Goal: Task Accomplishment & Management: Manage account settings

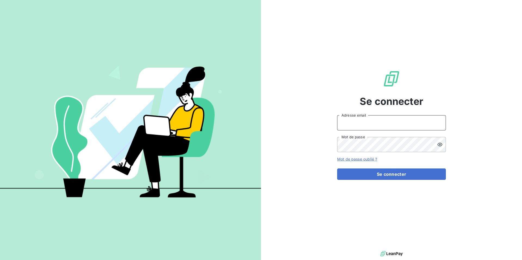
click at [366, 122] on input "Adresse email" at bounding box center [391, 122] width 109 height 15
type input "[PERSON_NAME][EMAIL_ADDRESS][DOMAIN_NAME]"
click at [337, 169] on button "Se connecter" at bounding box center [391, 174] width 109 height 11
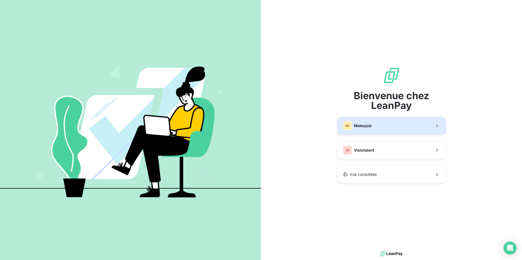
click at [391, 131] on button "ME Meteojob" at bounding box center [391, 126] width 109 height 18
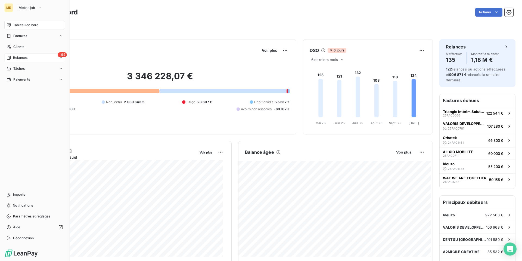
click at [22, 57] on span "Relances" at bounding box center [20, 57] width 14 height 5
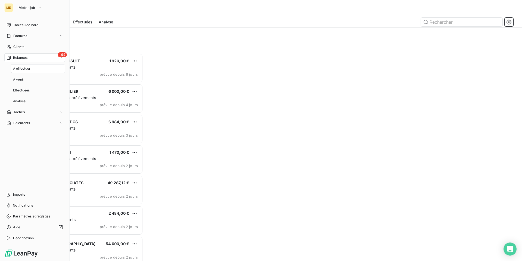
scroll to position [203, 113]
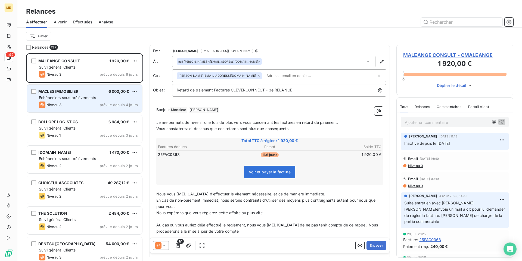
click at [95, 101] on div "MACLES IMMOBILIER 6 000,00 € Echéanciers sous prélèvements Niveau 3 prévue depu…" at bounding box center [84, 99] width 115 height 28
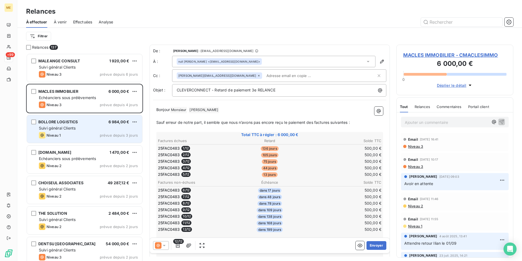
click at [87, 128] on div "Suivi général Clients" at bounding box center [88, 127] width 99 height 5
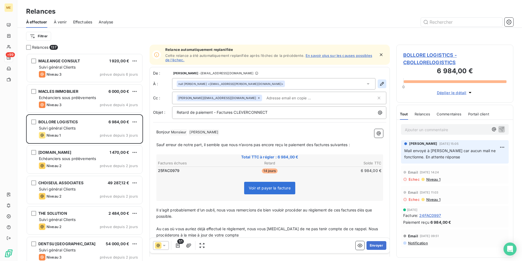
click at [379, 85] on icon "button" at bounding box center [381, 83] width 5 height 5
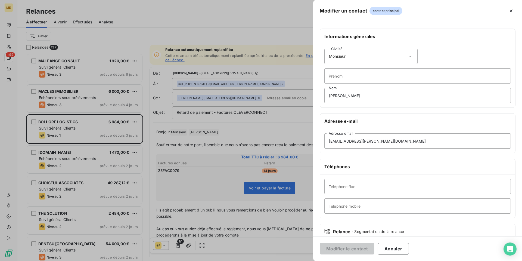
click at [408, 56] on icon at bounding box center [410, 56] width 5 height 5
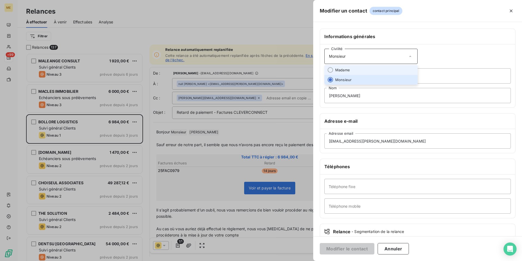
click at [398, 69] on li "Madame" at bounding box center [370, 70] width 93 height 10
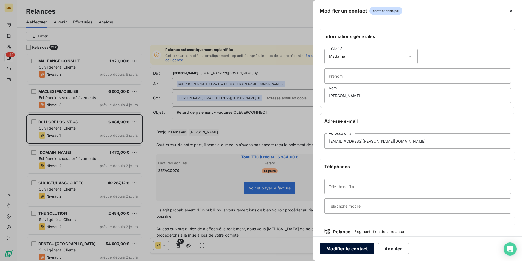
click at [347, 249] on button "Modifier le contact" at bounding box center [347, 248] width 55 height 11
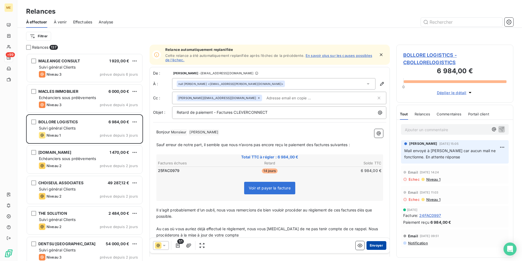
click at [373, 246] on button "Envoyer" at bounding box center [377, 245] width 20 height 9
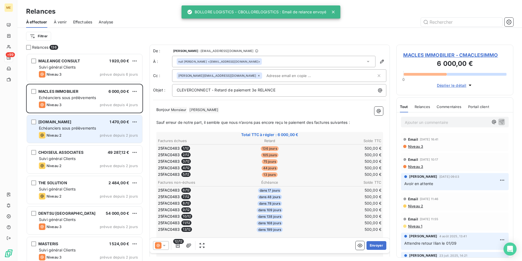
click at [103, 131] on div "[DOMAIN_NAME] 1 470,00 € Echéanciers sous prélèvements Niveau 2 prévue depuis 2…" at bounding box center [84, 129] width 115 height 28
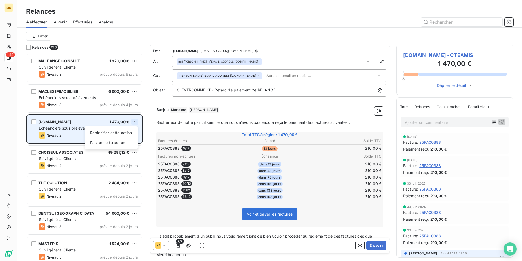
click at [134, 122] on html "ME +99 Relances À effectuer À venir Effectuées Analyse Filtrer Relances 136 MAL…" at bounding box center [261, 130] width 522 height 261
click at [129, 134] on div "Replanifier cette action" at bounding box center [111, 132] width 49 height 9
select select "9"
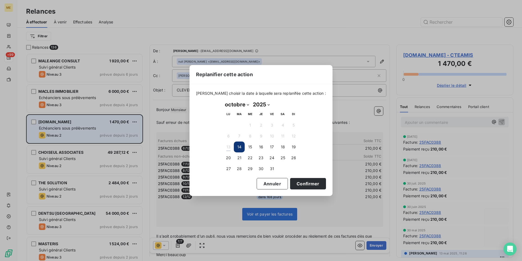
drag, startPoint x: 274, startPoint y: 167, endPoint x: 278, endPoint y: 170, distance: 4.8
click at [275, 167] on button "31" at bounding box center [271, 168] width 11 height 11
click at [302, 183] on button "Confirmer" at bounding box center [308, 183] width 36 height 11
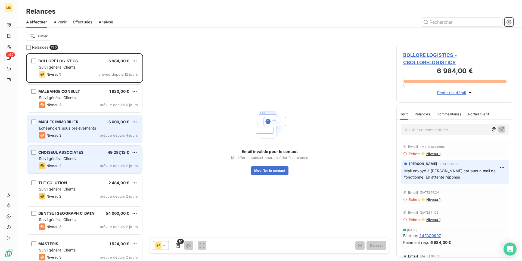
click at [92, 162] on div "CHOISEUL ASSOCIATES 49 287,12 € Suivi général Clients Niveau 2 prévue depuis 2 …" at bounding box center [84, 159] width 115 height 28
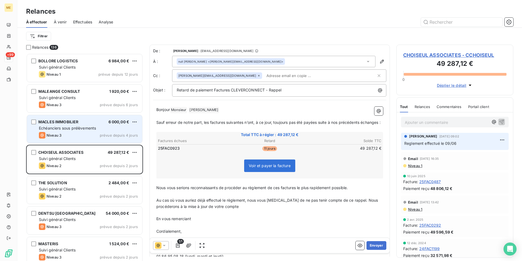
click at [164, 245] on icon at bounding box center [164, 245] width 3 height 1
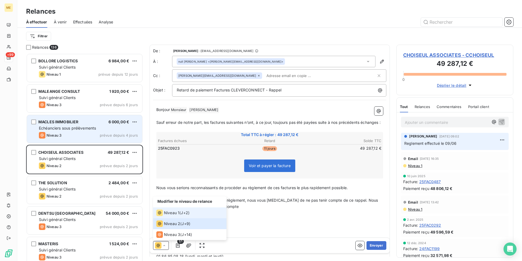
click at [171, 217] on li "Niveau 1 ( J+2 )" at bounding box center [189, 212] width 73 height 11
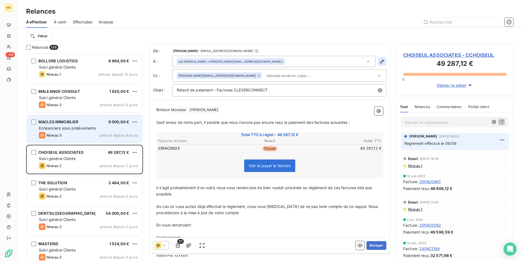
click at [380, 61] on icon "button" at bounding box center [381, 61] width 5 height 5
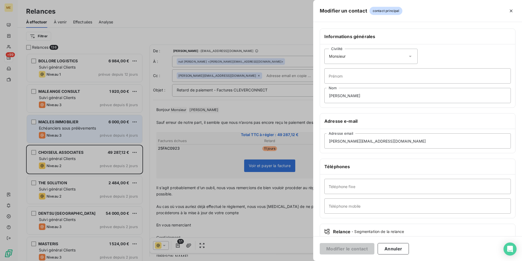
click at [408, 57] on icon at bounding box center [410, 56] width 5 height 5
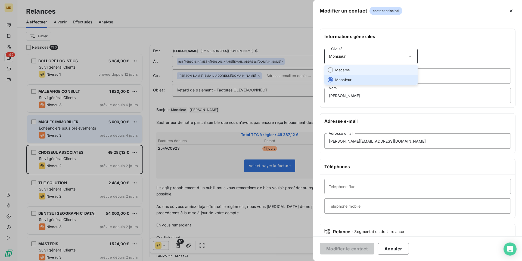
click at [399, 68] on li "Madame" at bounding box center [370, 70] width 93 height 10
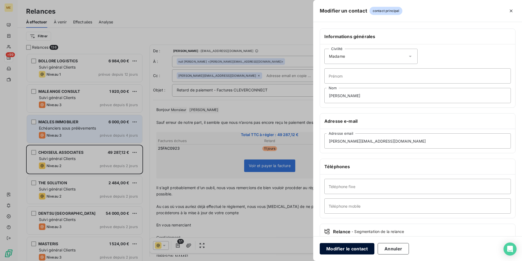
click at [343, 247] on button "Modifier le contact" at bounding box center [347, 248] width 55 height 11
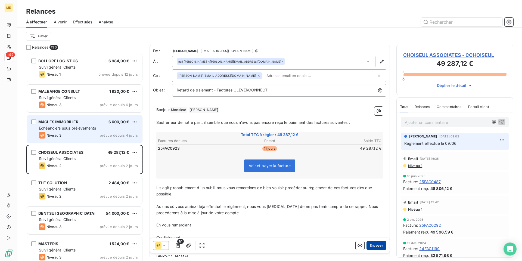
click at [373, 244] on button "Envoyer" at bounding box center [377, 245] width 20 height 9
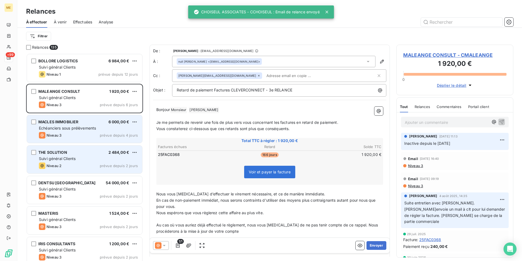
click at [88, 154] on div "THE SOLUTION 2 484,00 €" at bounding box center [88, 152] width 99 height 5
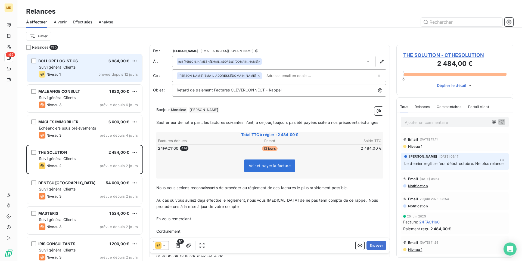
click at [98, 68] on div "Suivi général Clients" at bounding box center [88, 66] width 99 height 5
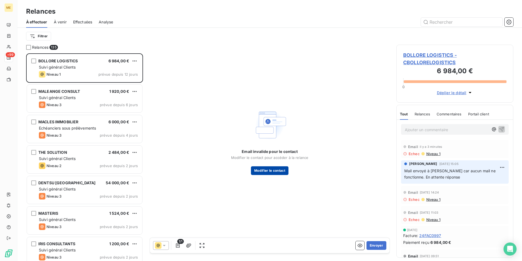
click at [272, 168] on button "Modifier le contact" at bounding box center [270, 170] width 38 height 9
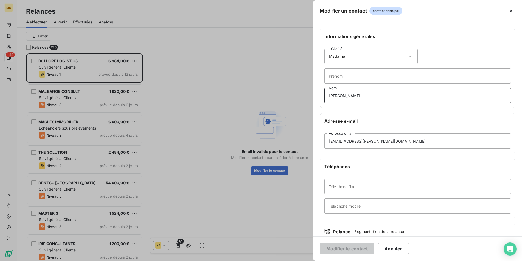
drag, startPoint x: 385, startPoint y: 98, endPoint x: 369, endPoint y: 97, distance: 15.5
click at [369, 97] on input "[PERSON_NAME]" at bounding box center [417, 95] width 187 height 15
drag, startPoint x: 398, startPoint y: 140, endPoint x: 268, endPoint y: 140, distance: 130.2
click at [268, 260] on div "Modifier un contact contact principal Informations générales Civilité Madame [P…" at bounding box center [261, 261] width 522 height 0
paste input "aicha.goumanouz"
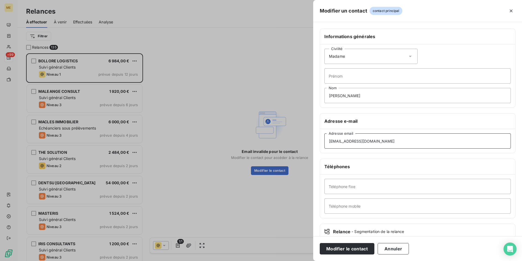
type input "[EMAIL_ADDRESS][DOMAIN_NAME]"
drag, startPoint x: 355, startPoint y: 95, endPoint x: 183, endPoint y: 108, distance: 172.3
click at [183, 260] on div "Modifier un contact contact principal Informations générales Civilité Madame Pr…" at bounding box center [261, 261] width 522 height 0
click at [356, 249] on button "Modifier le contact" at bounding box center [347, 248] width 55 height 11
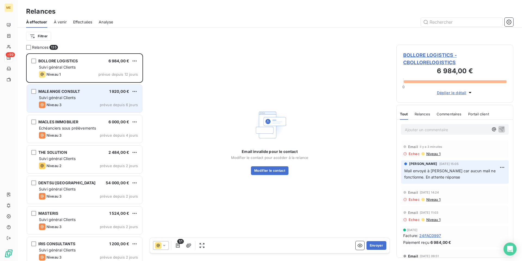
click at [73, 104] on div "Niveau 3 prévue depuis 6 jours" at bounding box center [88, 104] width 99 height 7
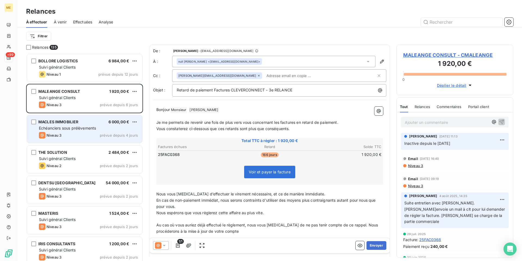
click at [72, 126] on span "Echéanciers sous prélèvements" at bounding box center [67, 128] width 57 height 5
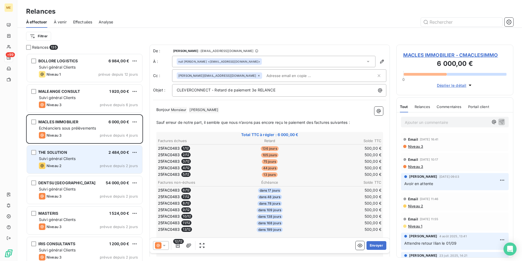
click at [78, 160] on div "Suivi général Clients" at bounding box center [88, 158] width 99 height 5
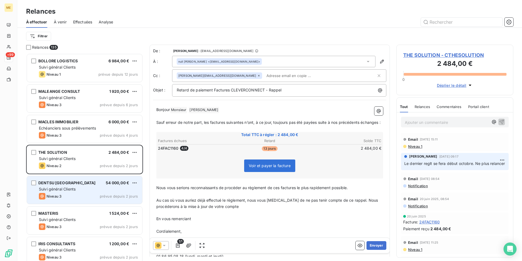
click at [92, 190] on div "Suivi général Clients" at bounding box center [88, 188] width 99 height 5
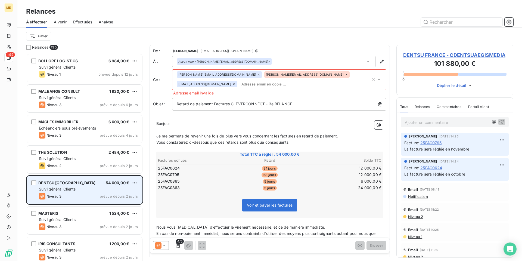
scroll to position [55, 0]
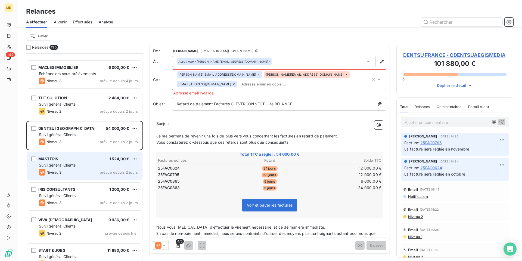
click at [87, 166] on div "Suivi général Clients" at bounding box center [88, 164] width 99 height 5
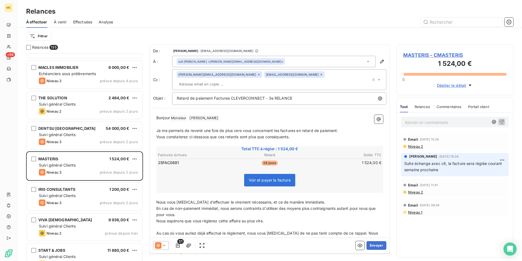
click at [165, 246] on icon at bounding box center [164, 245] width 5 height 5
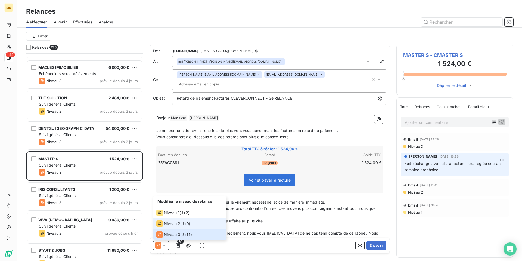
click at [171, 226] on span "Niveau 2" at bounding box center [172, 223] width 16 height 5
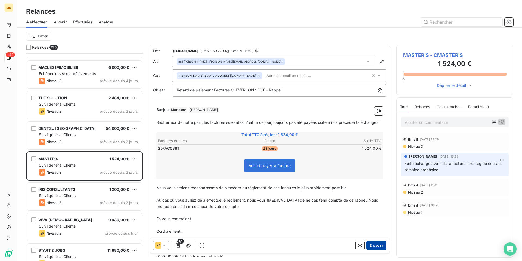
click at [373, 246] on button "Envoyer" at bounding box center [377, 245] width 20 height 9
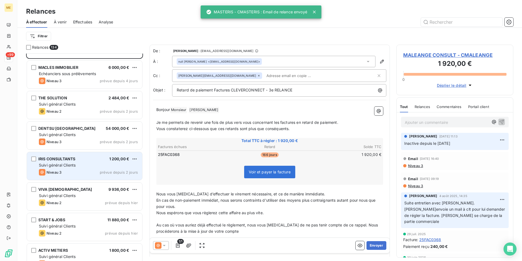
click at [90, 164] on div "Suivi général Clients" at bounding box center [88, 164] width 99 height 5
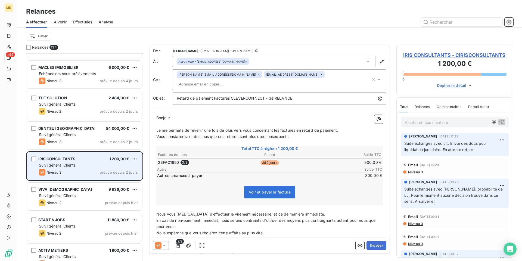
scroll to position [82, 0]
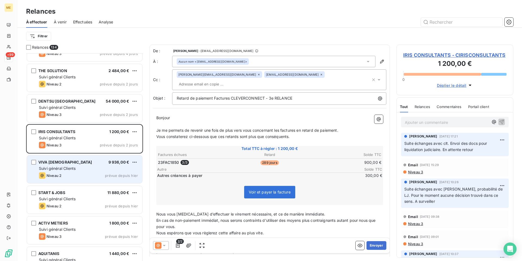
click at [89, 165] on div "VIVA SANTE 9 936,00 € Suivi général Clients Niveau 2 prévue depuis [DATE]" at bounding box center [84, 169] width 115 height 28
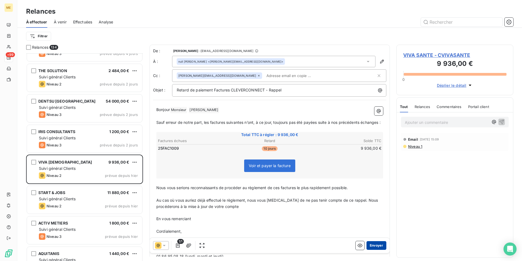
click at [371, 246] on button "Envoyer" at bounding box center [377, 245] width 20 height 9
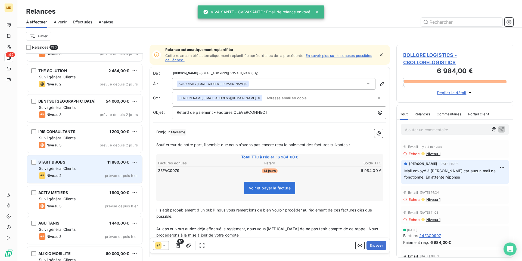
click at [84, 173] on div "Niveau 2 prévue depuis hier" at bounding box center [88, 175] width 99 height 7
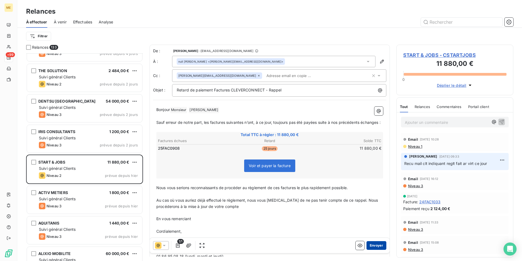
click at [374, 246] on button "Envoyer" at bounding box center [377, 245] width 20 height 9
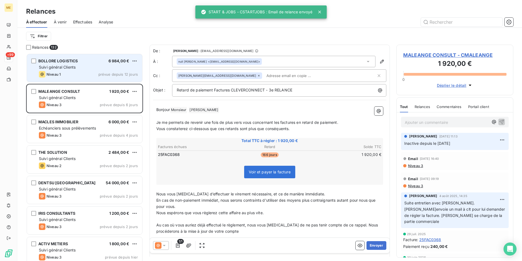
click at [84, 64] on div "Suivi général Clients" at bounding box center [88, 66] width 99 height 5
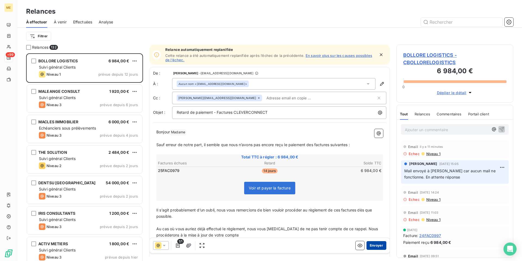
click at [374, 246] on button "Envoyer" at bounding box center [377, 245] width 20 height 9
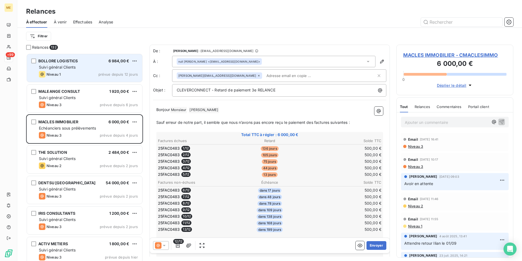
click at [75, 60] on span "BOLLORE LOGISTICS" at bounding box center [58, 60] width 40 height 5
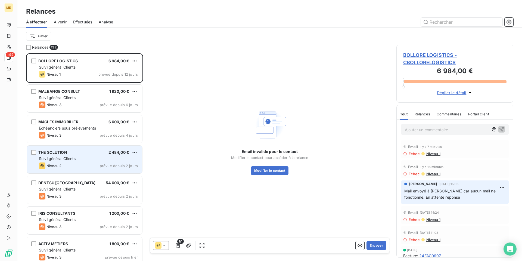
click at [83, 160] on div "Suivi général Clients" at bounding box center [88, 158] width 99 height 5
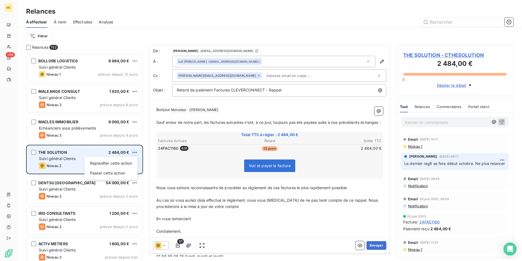
click at [134, 154] on html "ME +99 Relances À effectuer À venir Effectuées Analyse Filtrer Relances 132 BOL…" at bounding box center [261, 130] width 522 height 261
click at [135, 162] on div "Replanifier cette action" at bounding box center [111, 163] width 49 height 9
select select "9"
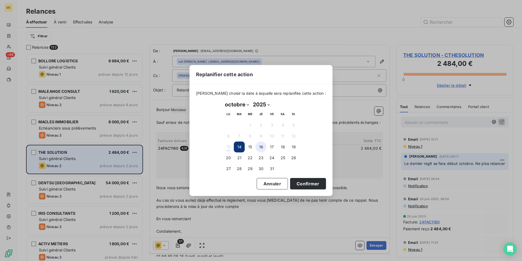
click at [263, 147] on button "16" at bounding box center [261, 146] width 11 height 11
click at [308, 182] on button "Confirmer" at bounding box center [308, 183] width 36 height 11
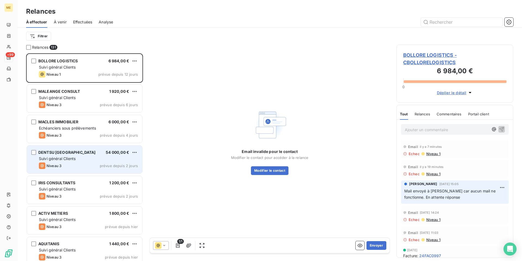
drag, startPoint x: 65, startPoint y: 161, endPoint x: 69, endPoint y: 161, distance: 4.1
click at [66, 161] on div "DENTSU FRANCE 54 000,00 € Suivi général Clients Niveau 3 prévue depuis 2 jours" at bounding box center [84, 159] width 115 height 28
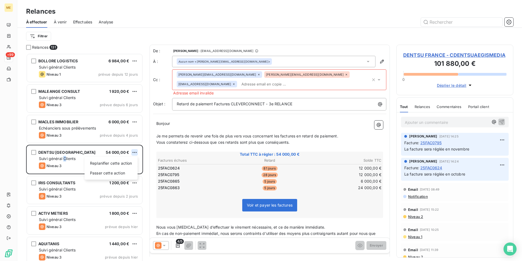
click at [134, 153] on html "ME +99 Relances À effectuer À venir Effectuées Analyse Filtrer Relances 131 BOL…" at bounding box center [261, 130] width 522 height 261
click at [132, 163] on div "Replanifier cette action" at bounding box center [111, 163] width 49 height 9
select select "9"
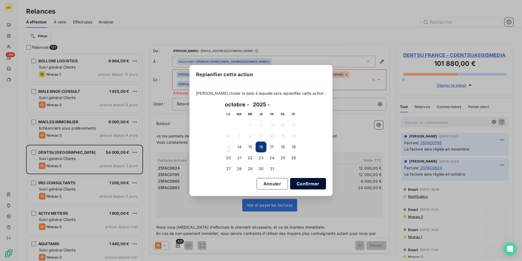
click at [302, 181] on button "Confirmer" at bounding box center [308, 183] width 36 height 11
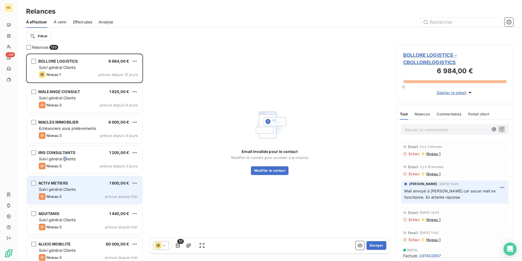
scroll to position [27, 0]
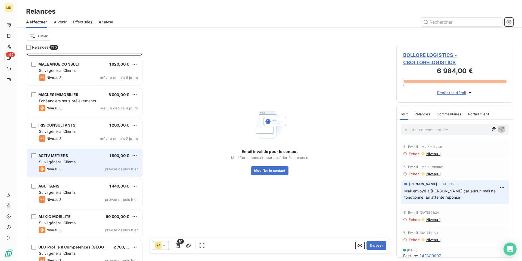
click at [82, 161] on div "Suivi général Clients" at bounding box center [88, 161] width 99 height 5
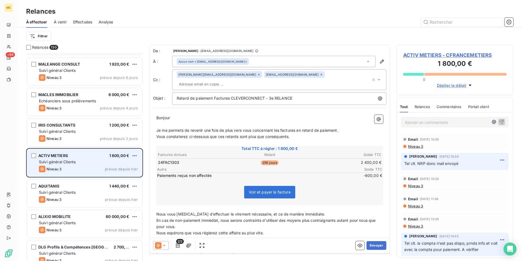
scroll to position [55, 0]
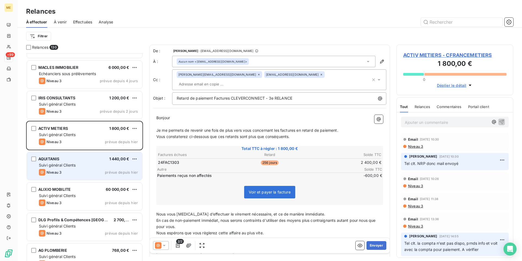
click at [82, 163] on div "Suivi général Clients" at bounding box center [88, 164] width 99 height 5
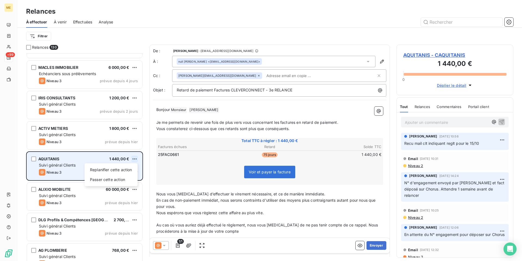
click at [134, 159] on html "ME +99 Relances À effectuer À venir Effectuées Analyse Filtrer Relances 130 BOL…" at bounding box center [261, 130] width 522 height 261
click at [130, 170] on div "Replanifier cette action" at bounding box center [111, 169] width 49 height 9
select select "9"
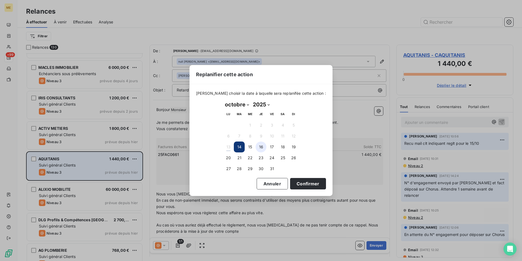
click at [264, 148] on button "16" at bounding box center [261, 146] width 11 height 11
click at [300, 184] on button "Confirmer" at bounding box center [308, 183] width 36 height 11
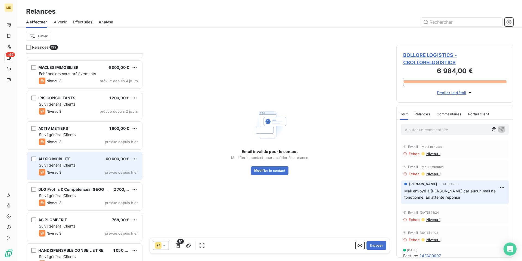
click at [80, 164] on div "Suivi général Clients" at bounding box center [88, 164] width 99 height 5
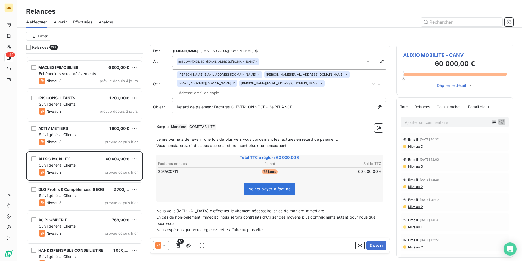
click at [163, 245] on icon at bounding box center [164, 245] width 3 height 1
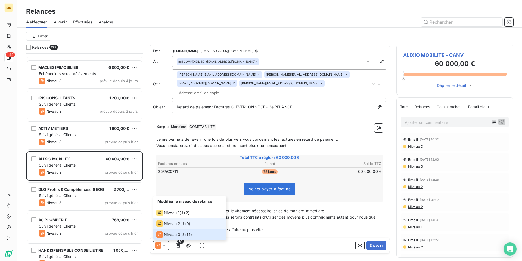
click at [179, 226] on span "Niveau 2" at bounding box center [172, 223] width 16 height 5
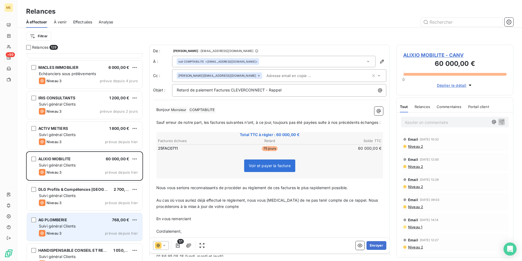
scroll to position [82, 0]
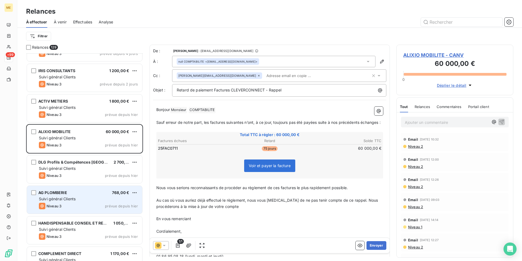
click at [85, 202] on div "AG PLOMBERIE 768,00 € Suivi général Clients Niveau 3 prévue depuis [DATE]" at bounding box center [84, 200] width 115 height 28
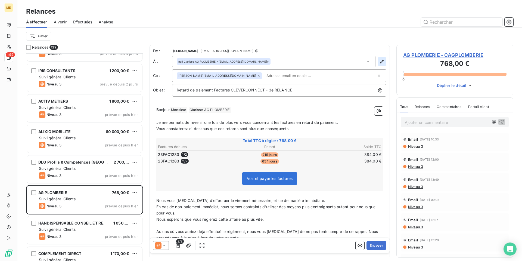
click at [379, 61] on icon "button" at bounding box center [381, 61] width 5 height 5
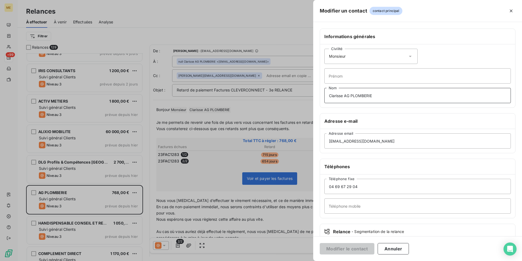
drag, startPoint x: 417, startPoint y: 94, endPoint x: 275, endPoint y: 95, distance: 142.5
click at [275, 260] on div "Modifier un contact contact principal Informations générales Civilité Monsieur …" at bounding box center [261, 261] width 522 height 0
click at [357, 250] on button "Modifier le contact" at bounding box center [347, 248] width 55 height 11
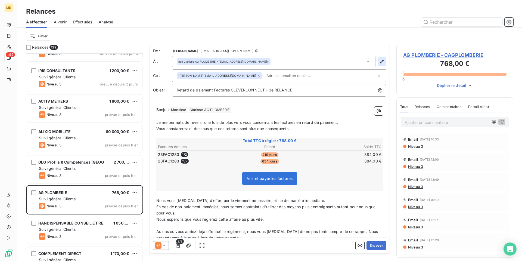
click at [380, 61] on icon "button" at bounding box center [381, 61] width 5 height 5
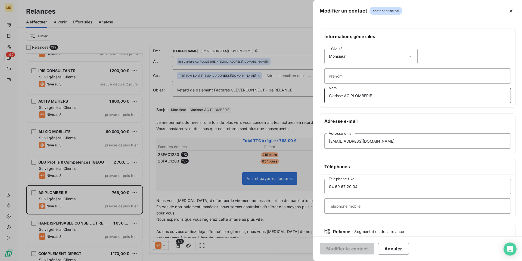
drag, startPoint x: 380, startPoint y: 95, endPoint x: 242, endPoint y: 93, distance: 137.6
click at [249, 260] on div "Modifier un contact contact principal Informations générales Civilité Monsieur …" at bounding box center [261, 261] width 522 height 0
click at [347, 252] on button "Modifier le contact" at bounding box center [347, 248] width 55 height 11
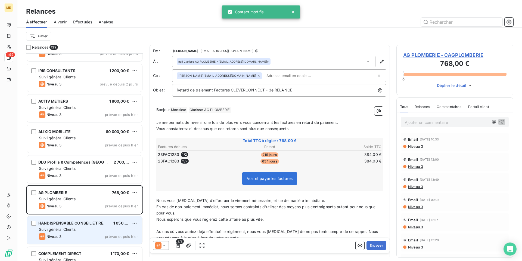
click at [91, 232] on div "HANDISPENSABLE CONSEIL ET RECRUTEMENT 1 050,00 € Suivi général Clients Niveau 3…" at bounding box center [84, 230] width 115 height 28
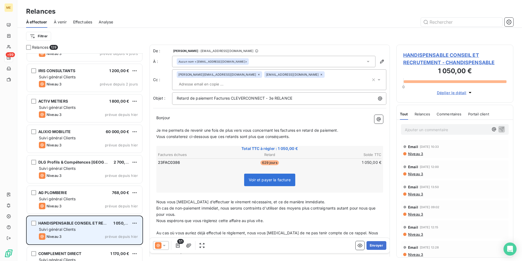
scroll to position [109, 0]
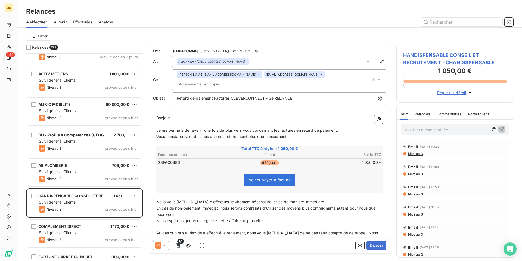
click at [320, 76] on icon at bounding box center [321, 74] width 3 height 3
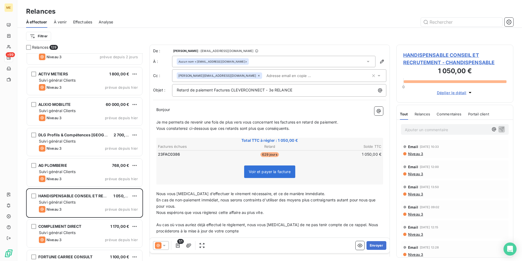
click at [192, 109] on p "Bonjour ﻿ ﻿ ﻿" at bounding box center [269, 110] width 227 height 6
click at [374, 246] on button "Envoyer" at bounding box center [377, 245] width 20 height 9
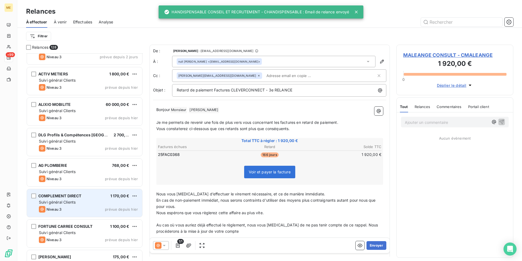
click at [84, 208] on div "Niveau 3 prévue depuis hier" at bounding box center [88, 209] width 99 height 7
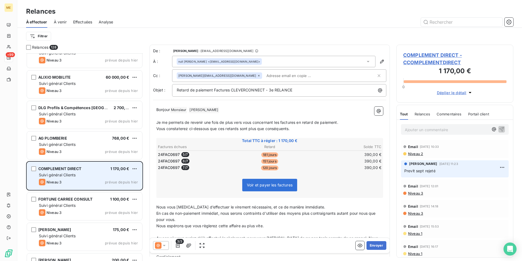
scroll to position [163, 0]
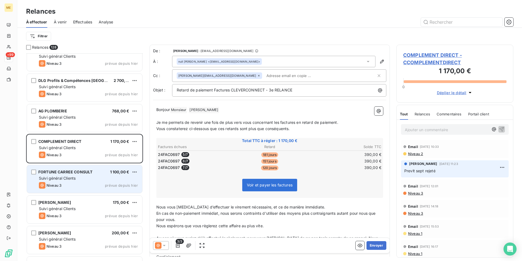
click at [96, 187] on div "Niveau 3 prévue depuis hier" at bounding box center [88, 185] width 99 height 7
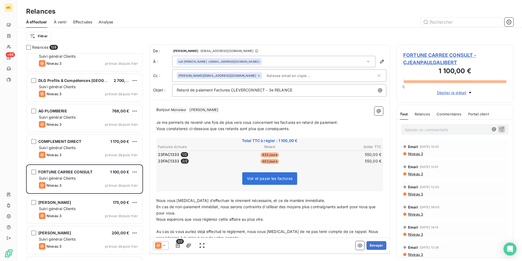
scroll to position [191, 0]
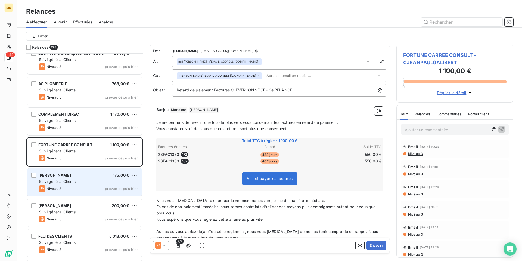
click at [93, 183] on div "Suivi général Clients" at bounding box center [88, 181] width 99 height 5
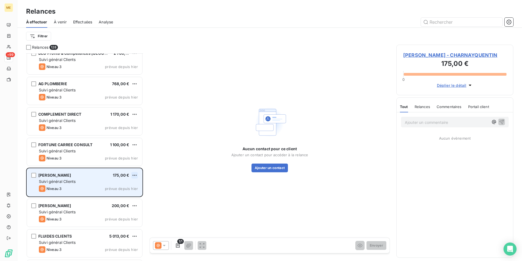
click at [136, 175] on html "ME +99 Relances À effectuer À venir Effectuées Analyse Filtrer Relances 128 ALI…" at bounding box center [261, 130] width 522 height 261
click at [130, 197] on div "Passer cette action" at bounding box center [111, 195] width 49 height 9
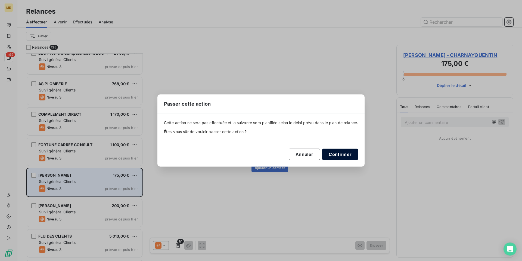
click at [341, 154] on button "Confirmer" at bounding box center [340, 153] width 36 height 11
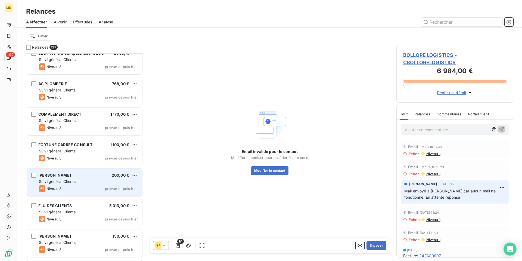
click at [92, 185] on div "[PERSON_NAME] 200,00 € Suivi général Clients Niveau 3 prévue depuis [DATE]" at bounding box center [84, 182] width 115 height 28
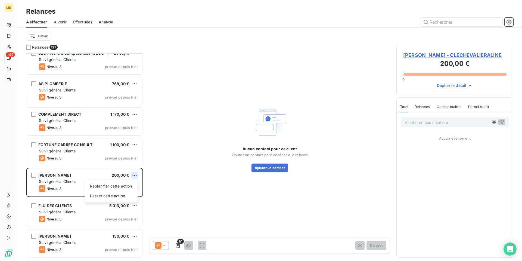
click at [135, 177] on html "ME +99 Relances À effectuer À venir Effectuées Analyse Filtrer Relances 127 ALI…" at bounding box center [261, 130] width 522 height 261
click at [124, 196] on div "Passer cette action" at bounding box center [111, 195] width 49 height 9
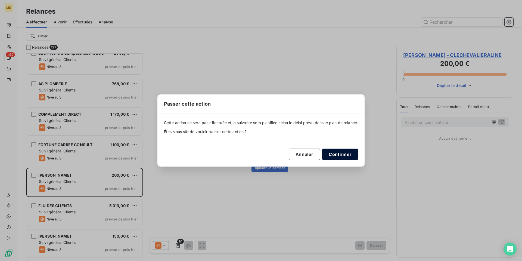
click at [339, 154] on button "Confirmer" at bounding box center [340, 153] width 36 height 11
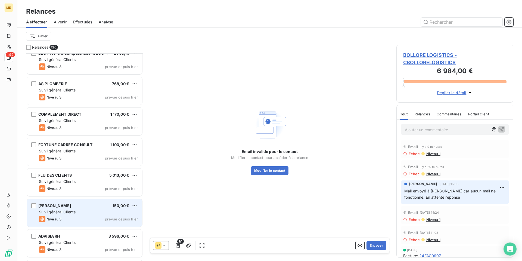
scroll to position [218, 0]
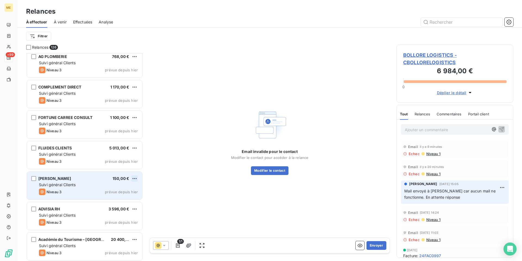
click at [136, 179] on html "ME +99 Relances À effectuer À venir Effectuées Analyse Filtrer Relances 126 DLG…" at bounding box center [261, 130] width 522 height 261
click at [131, 199] on div "Passer cette action" at bounding box center [111, 199] width 49 height 9
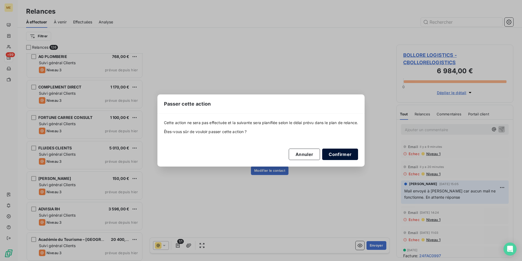
click at [345, 156] on button "Confirmer" at bounding box center [340, 153] width 36 height 11
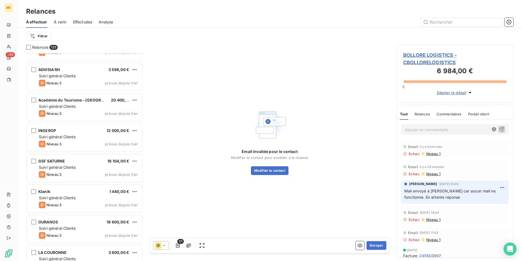
scroll to position [354, 0]
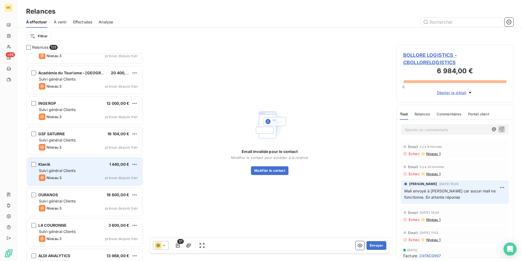
click at [94, 177] on div "Niveau 3 prévue depuis hier" at bounding box center [88, 177] width 99 height 7
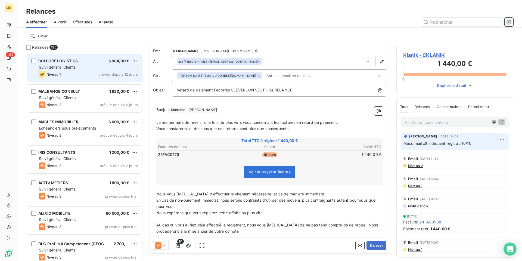
click at [92, 70] on div "BOLLORE LOGISTICS 6 984,00 € Suivi général Clients Niveau 1 prévue depuis 12 jo…" at bounding box center [84, 68] width 115 height 28
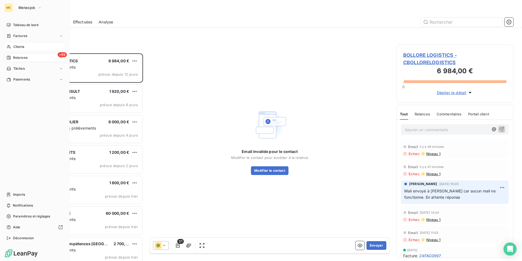
click at [21, 45] on span "Clients" at bounding box center [18, 46] width 11 height 5
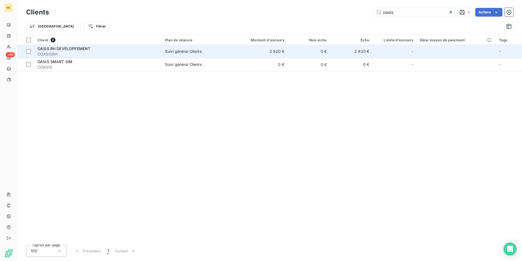
type input "oasis"
click at [198, 54] on div "Suivi général Clients" at bounding box center [183, 51] width 37 height 5
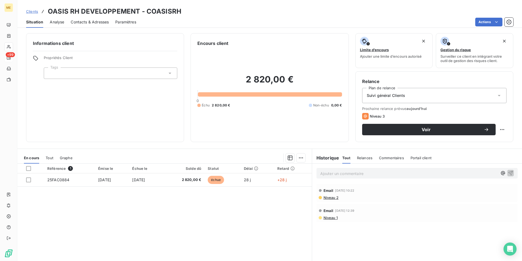
drag, startPoint x: 336, startPoint y: 172, endPoint x: 522, endPoint y: 133, distance: 189.7
click at [336, 172] on p "Ajouter un commentaire ﻿" at bounding box center [408, 173] width 177 height 7
click at [508, 173] on icon "button" at bounding box center [510, 172] width 5 height 5
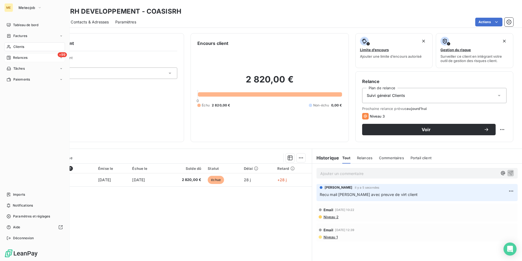
click at [22, 57] on span "Relances" at bounding box center [20, 57] width 14 height 5
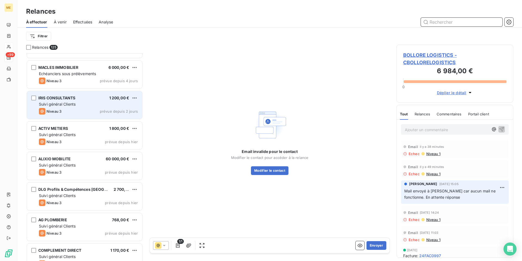
scroll to position [82, 0]
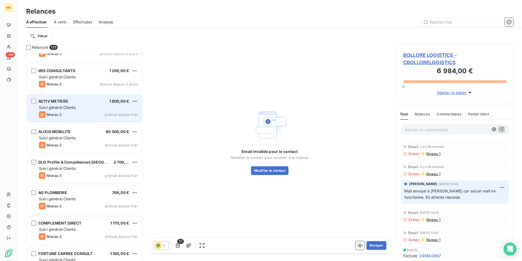
click at [85, 107] on div "Suivi général Clients" at bounding box center [88, 107] width 99 height 5
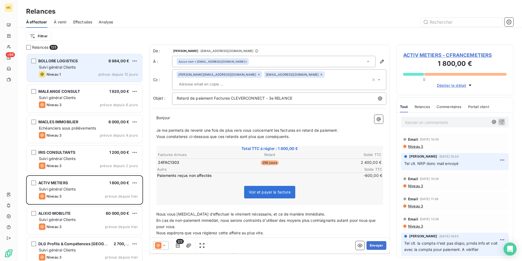
click at [89, 64] on div "BOLLORE LOGISTICS 6 984,00 € Suivi général Clients Niveau 1 prévue depuis 12 jo…" at bounding box center [84, 68] width 115 height 28
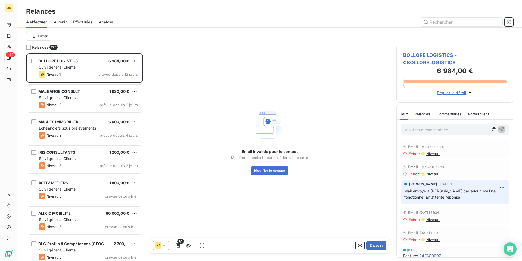
click at [428, 129] on p "Ajouter un commentaire ﻿" at bounding box center [447, 129] width 84 height 7
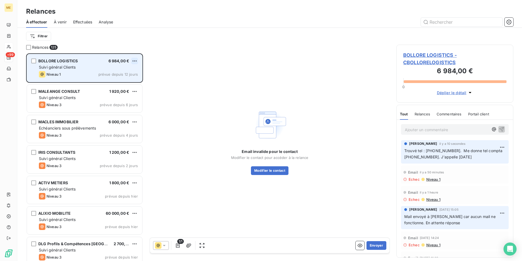
click at [135, 62] on html "ME +99 Relances À effectuer À venir Effectuées Analyse Filtrer Relances 125 BOL…" at bounding box center [261, 130] width 522 height 261
click at [131, 71] on div "Replanifier cette action" at bounding box center [111, 71] width 49 height 9
select select "9"
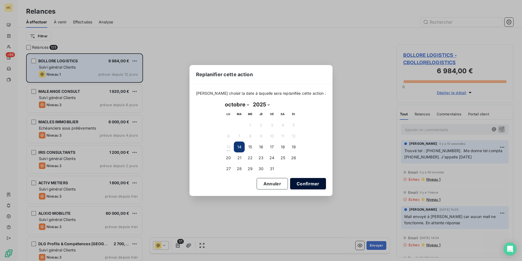
click at [308, 184] on button "Confirmer" at bounding box center [308, 183] width 36 height 11
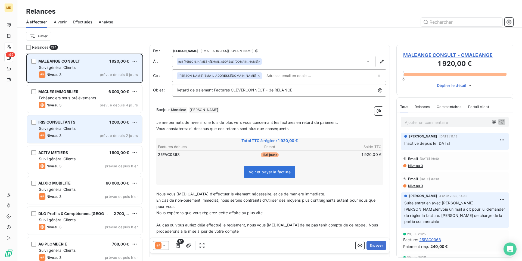
scroll to position [27, 0]
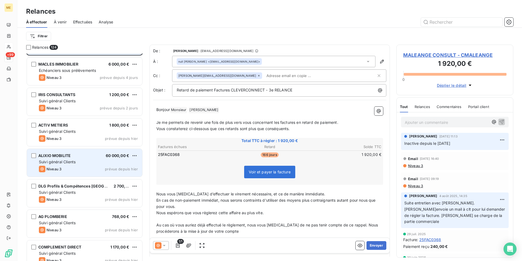
click at [86, 158] on div "ALIXIO MOBILITE 60 000,00 € Suivi général Clients Niveau 3 prévue depuis [DATE]" at bounding box center [84, 163] width 115 height 28
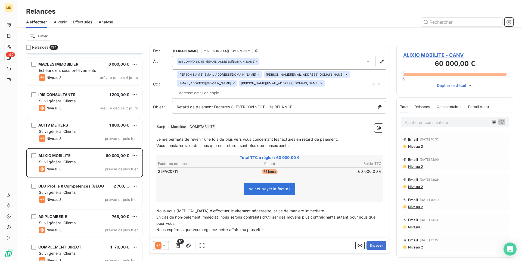
click at [162, 244] on icon at bounding box center [164, 245] width 5 height 5
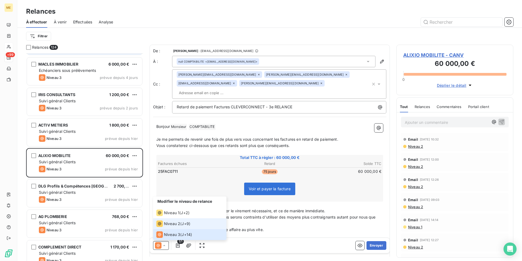
click at [172, 222] on span "Niveau 2" at bounding box center [172, 223] width 16 height 5
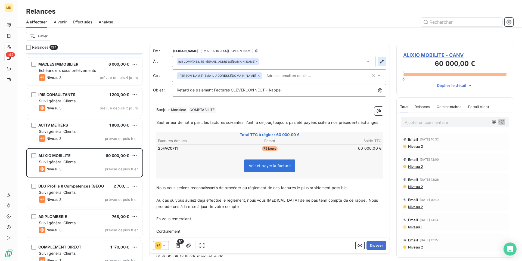
click at [380, 60] on icon "button" at bounding box center [382, 62] width 4 height 4
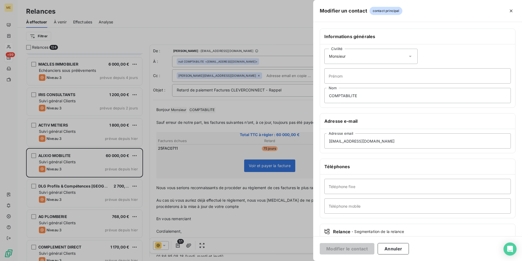
click at [410, 56] on icon at bounding box center [410, 56] width 5 height 5
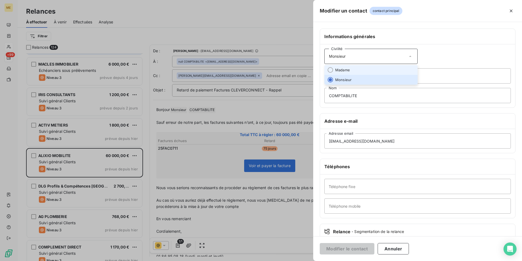
click at [393, 67] on li "Madame" at bounding box center [370, 70] width 93 height 10
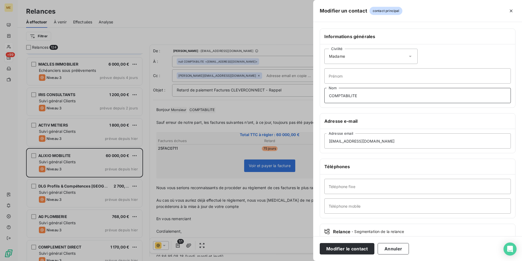
drag, startPoint x: 369, startPoint y: 93, endPoint x: 201, endPoint y: 101, distance: 167.7
click at [201, 260] on div "Modifier un contact contact principal Informations générales Civilité Madame [P…" at bounding box center [261, 261] width 522 height 0
type input "Monsieur"
click at [397, 249] on button "Annuler" at bounding box center [393, 248] width 31 height 11
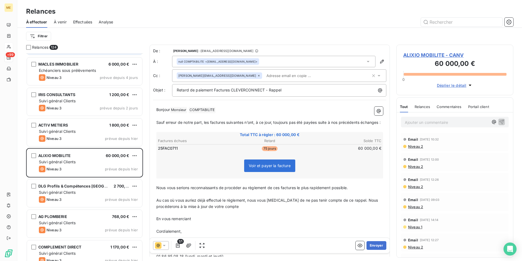
click at [417, 148] on span "Niveau 2" at bounding box center [415, 146] width 15 height 4
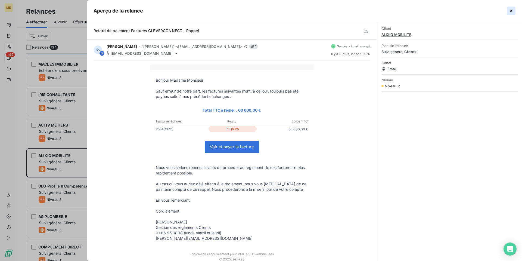
click at [510, 12] on icon "button" at bounding box center [510, 10] width 5 height 5
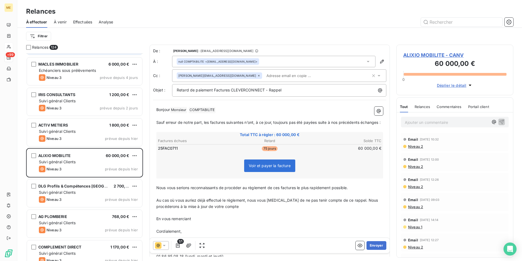
click at [420, 168] on span "Niveau 2" at bounding box center [415, 166] width 15 height 4
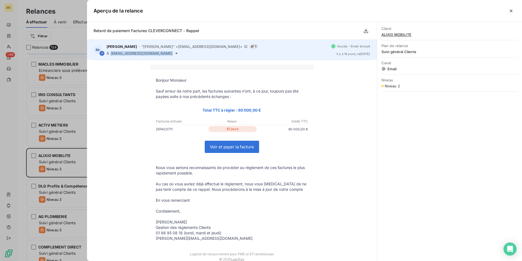
drag, startPoint x: 172, startPoint y: 54, endPoint x: 111, endPoint y: 57, distance: 61.2
click at [111, 57] on div "BA [PERSON_NAME] - "[PERSON_NAME]" <[EMAIL_ADDRESS][DOMAIN_NAME]> 1 À [DOMAIN_N…" at bounding box center [232, 50] width 290 height 20
copy div "[EMAIL_ADDRESS][DOMAIN_NAME]"
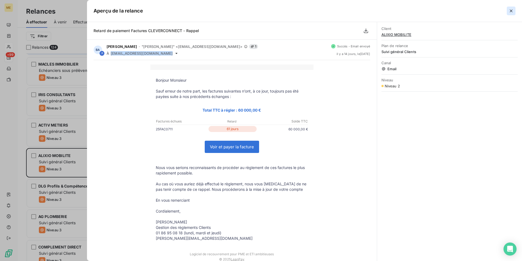
click at [511, 11] on icon "button" at bounding box center [510, 10] width 5 height 5
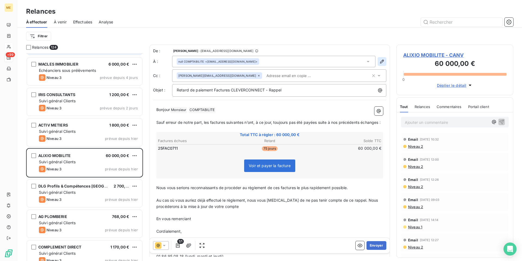
click at [379, 62] on icon "button" at bounding box center [381, 61] width 5 height 5
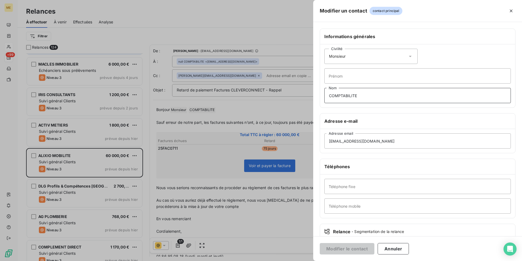
drag, startPoint x: 384, startPoint y: 98, endPoint x: 206, endPoint y: 100, distance: 178.9
click at [206, 260] on div "Modifier un contact contact principal Informations générales Civilité Monsieur …" at bounding box center [261, 261] width 522 height 0
drag, startPoint x: 384, startPoint y: 141, endPoint x: 190, endPoint y: 141, distance: 194.7
click at [191, 260] on div "Modifier un contact contact principal Informations générales Civilité Monsieur …" at bounding box center [261, 261] width 522 height 0
paste input "[EMAIL_ADDRESS][DOMAIN_NAME]"
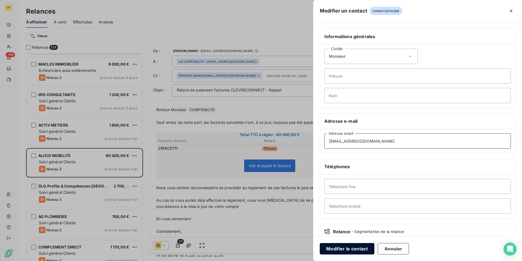
type input "[EMAIL_ADDRESS][DOMAIN_NAME]"
click at [347, 248] on button "Modifier le contact" at bounding box center [347, 248] width 55 height 11
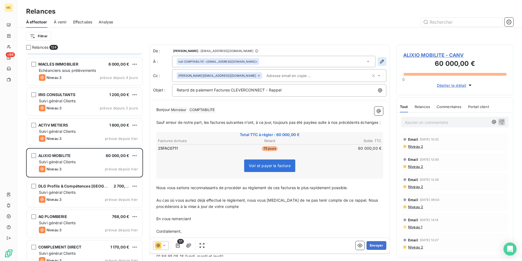
click at [379, 63] on icon "button" at bounding box center [381, 61] width 5 height 5
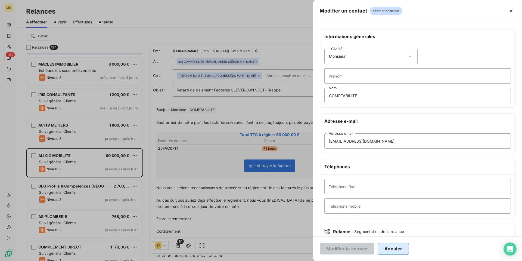
click at [393, 252] on button "Annuler" at bounding box center [393, 248] width 31 height 11
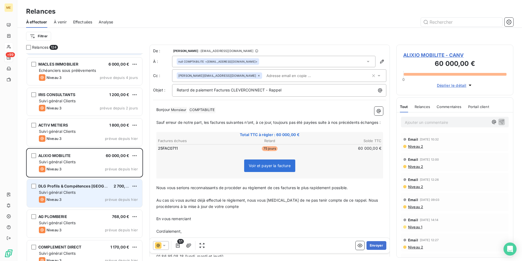
click at [69, 197] on div "Niveau 3 prévue depuis hier" at bounding box center [88, 199] width 99 height 7
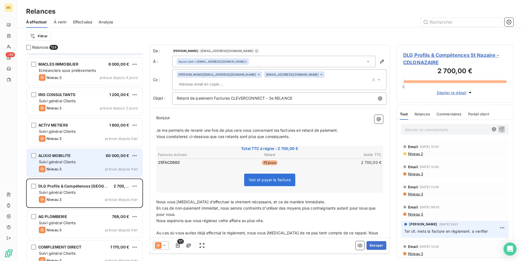
click at [72, 165] on div "ALIXIO MOBILITE 60 000,00 € Suivi général Clients Niveau 3 prévue depuis [DATE]" at bounding box center [84, 163] width 115 height 28
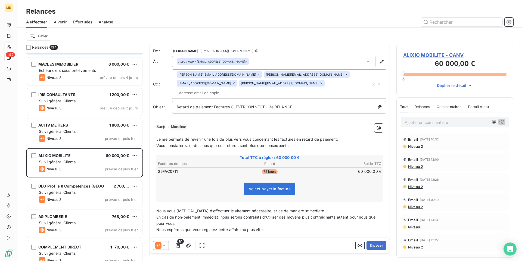
click at [162, 246] on icon at bounding box center [164, 245] width 5 height 5
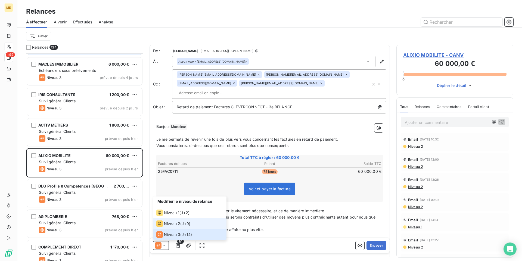
click at [173, 226] on div "Niveau 2" at bounding box center [168, 223] width 24 height 7
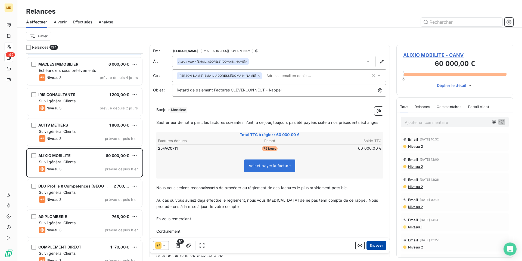
click at [372, 246] on button "Envoyer" at bounding box center [377, 245] width 20 height 9
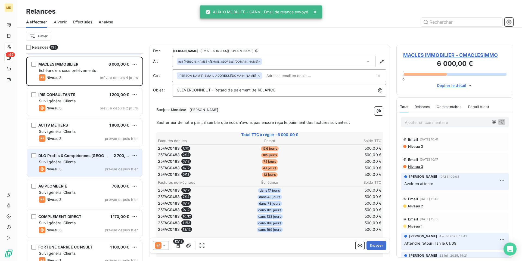
click at [71, 166] on div "Niveau 3 prévue depuis hier" at bounding box center [88, 169] width 99 height 7
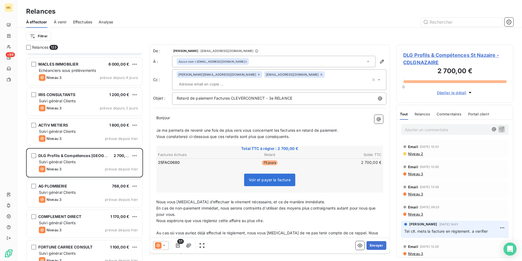
click at [320, 76] on icon at bounding box center [321, 74] width 3 height 3
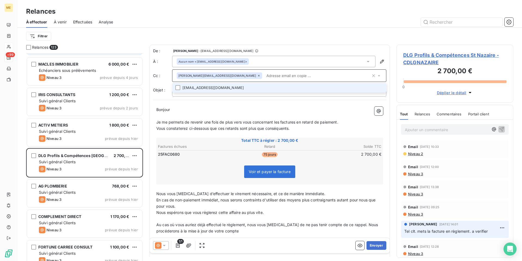
click at [189, 108] on p "Bonjour ﻿ ﻿ ﻿" at bounding box center [269, 110] width 227 height 6
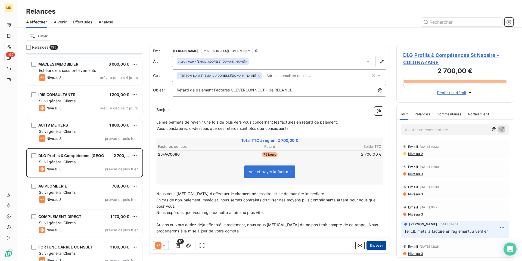
click at [373, 244] on button "Envoyer" at bounding box center [377, 245] width 20 height 9
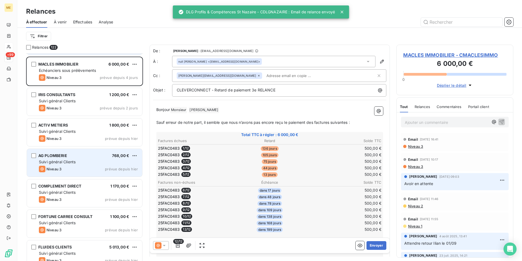
click at [89, 157] on div "AG PLOMBERIE 768,00 €" at bounding box center [88, 155] width 99 height 5
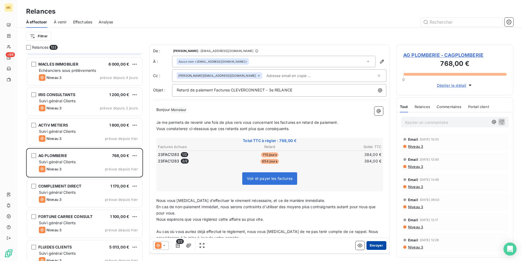
click at [373, 245] on button "Envoyer" at bounding box center [377, 245] width 20 height 9
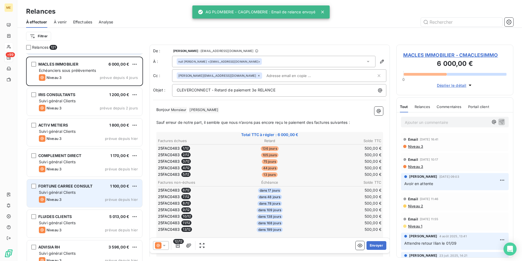
click at [78, 195] on div "FORTUNE CARREE CONSULT 1 100,00 € Suivi général Clients Niveau 3 prévue depuis …" at bounding box center [84, 193] width 115 height 28
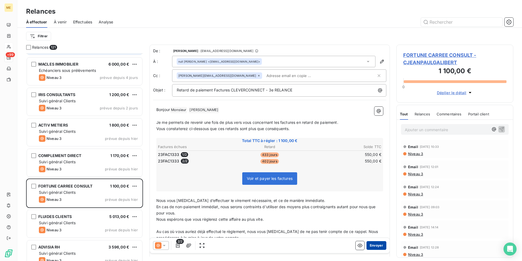
click at [375, 246] on button "Envoyer" at bounding box center [377, 245] width 20 height 9
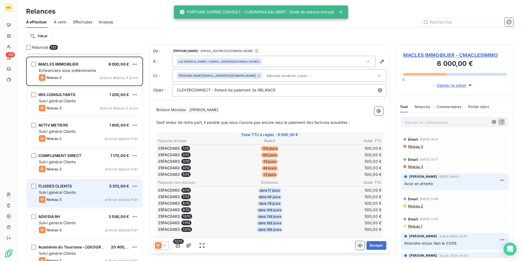
click at [85, 192] on div "Suivi général Clients" at bounding box center [88, 192] width 99 height 5
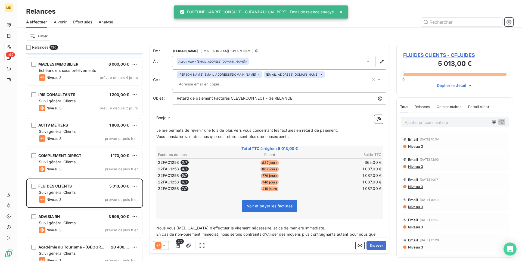
click at [320, 75] on icon at bounding box center [321, 74] width 3 height 3
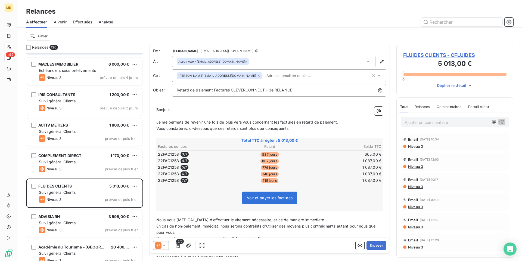
click at [177, 109] on p "Bonjour ﻿ ﻿ ﻿" at bounding box center [269, 110] width 227 height 6
click at [373, 246] on button "Envoyer" at bounding box center [377, 245] width 20 height 9
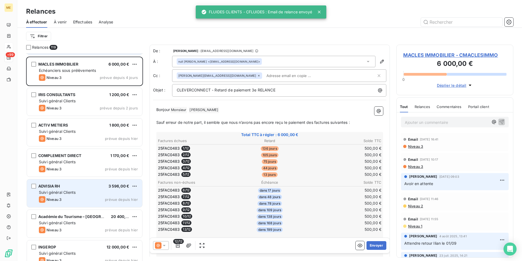
click at [72, 191] on span "Suivi général Clients" at bounding box center [57, 192] width 37 height 5
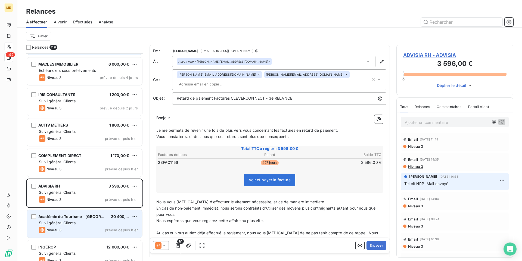
scroll to position [55, 0]
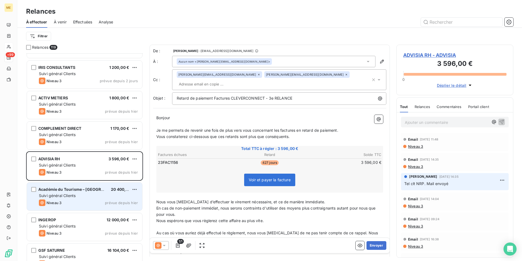
click at [81, 194] on div "Suivi général Clients" at bounding box center [88, 195] width 99 height 5
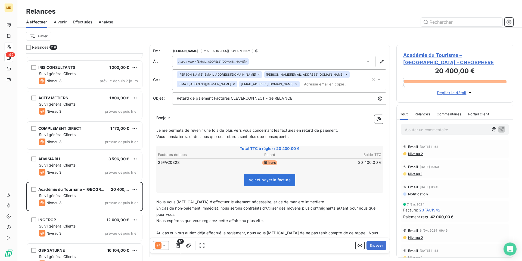
click at [163, 245] on icon at bounding box center [164, 245] width 3 height 1
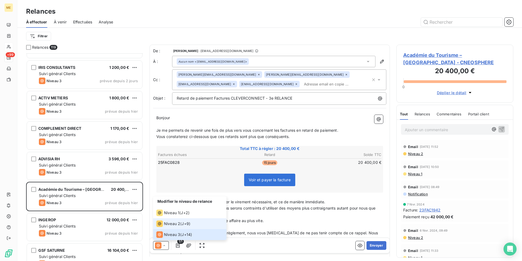
click at [170, 225] on span "Niveau 2" at bounding box center [172, 223] width 16 height 5
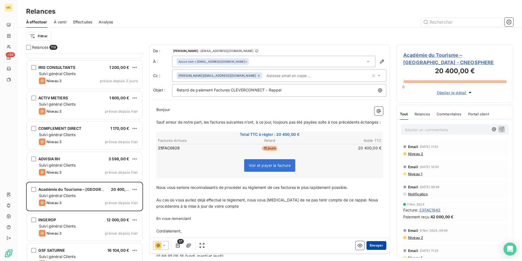
click at [375, 246] on button "Envoyer" at bounding box center [377, 245] width 20 height 9
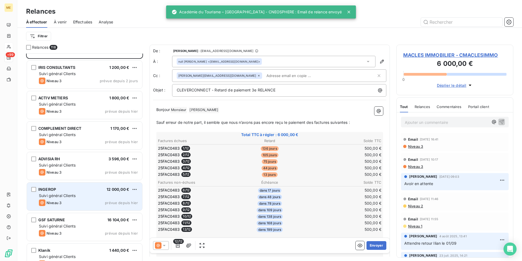
click at [94, 199] on div "INGEROP 12 000,00 € Suivi général Clients Niveau 3 prévue depuis [DATE]" at bounding box center [84, 196] width 115 height 28
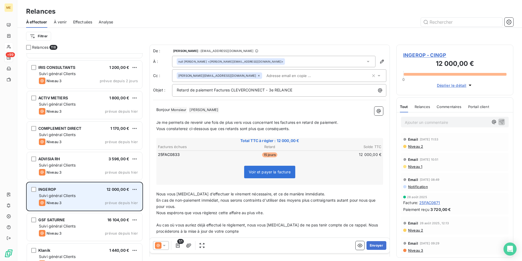
scroll to position [82, 0]
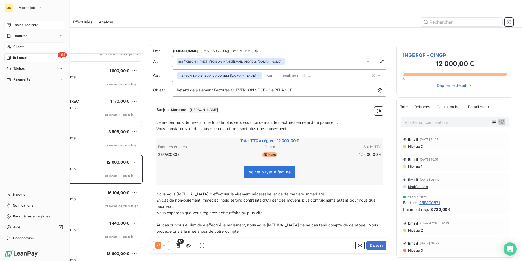
click at [27, 26] on span "Tableau de bord" at bounding box center [25, 25] width 25 height 5
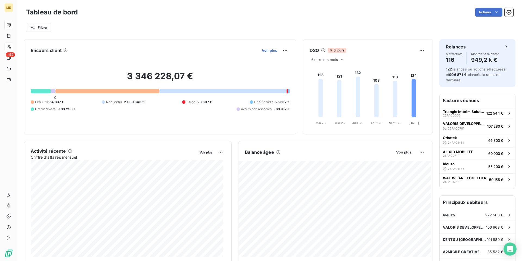
click at [271, 51] on span "Voir plus" at bounding box center [269, 50] width 15 height 4
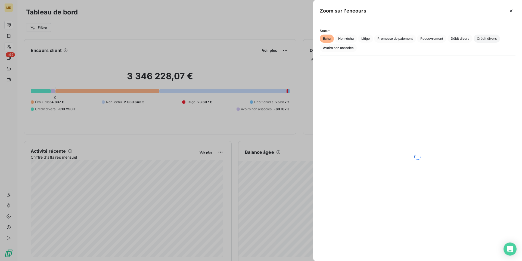
click at [488, 38] on span "Crédit divers" at bounding box center [487, 39] width 26 height 8
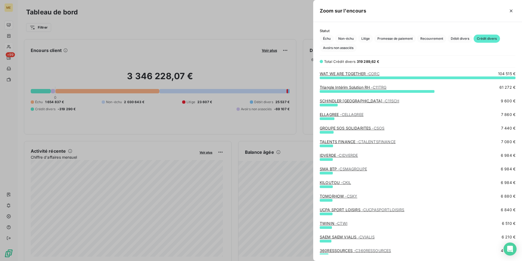
scroll to position [179, 205]
drag, startPoint x: 511, startPoint y: 13, endPoint x: 402, endPoint y: 19, distance: 109.2
click at [511, 13] on icon "button" at bounding box center [510, 10] width 5 height 5
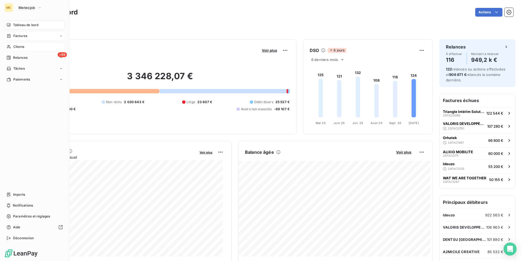
click at [19, 35] on span "Factures" at bounding box center [20, 35] width 14 height 5
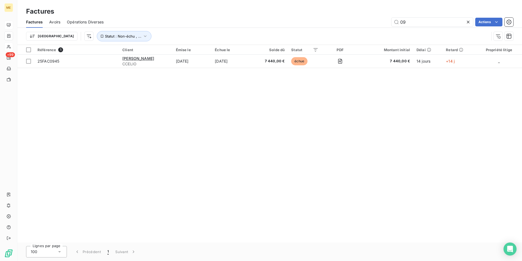
type input "0"
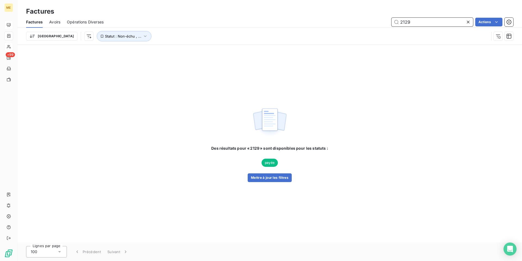
drag, startPoint x: 411, startPoint y: 22, endPoint x: 331, endPoint y: 32, distance: 81.0
click at [331, 32] on div "Factures Avoirs Opérations Diverses 2129 Actions Trier Statut : Non-échu , ..." at bounding box center [269, 30] width 505 height 28
type input "2429"
click at [269, 177] on button "Mettre à jour les filtres" at bounding box center [270, 177] width 44 height 9
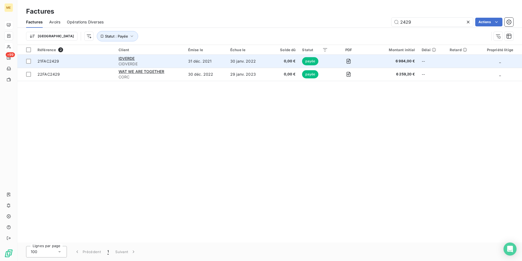
click at [136, 62] on span "CIDVERDE" at bounding box center [150, 63] width 63 height 5
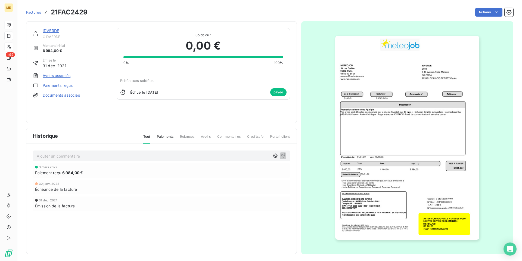
click at [66, 85] on link "Paiements reçus" at bounding box center [58, 85] width 30 height 5
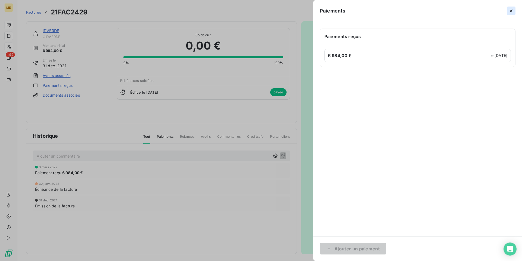
click at [510, 12] on icon "button" at bounding box center [511, 11] width 3 height 3
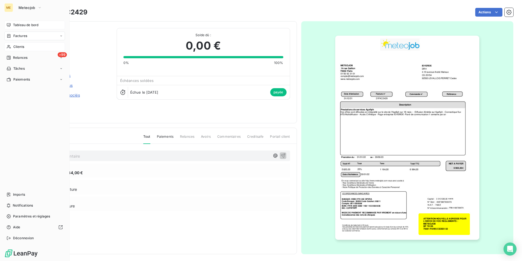
click at [23, 24] on span "Tableau de bord" at bounding box center [25, 25] width 25 height 5
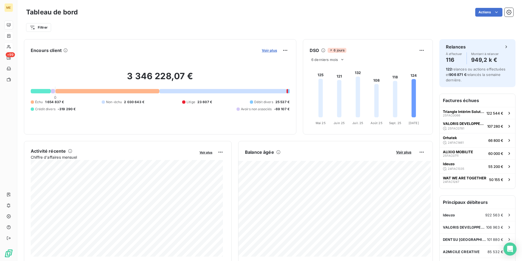
click at [269, 52] on span "Voir plus" at bounding box center [269, 50] width 15 height 4
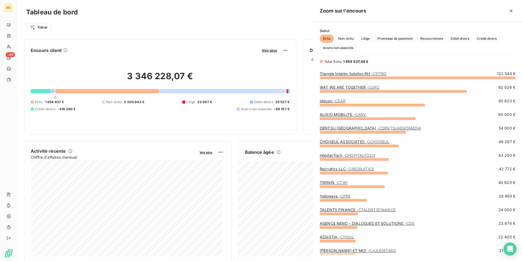
scroll to position [257, 205]
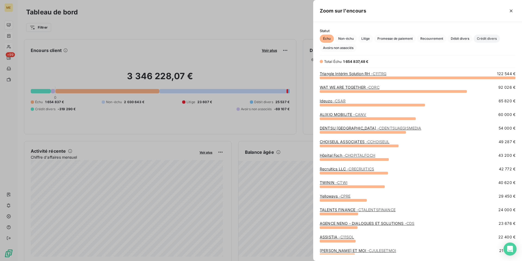
click at [485, 40] on span "Crédit divers" at bounding box center [487, 39] width 26 height 8
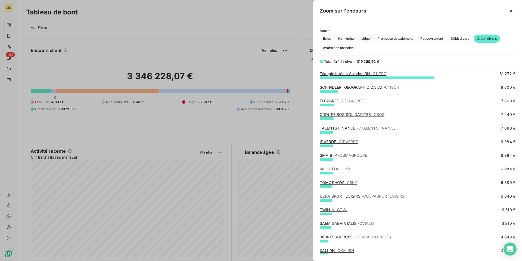
scroll to position [0, 0]
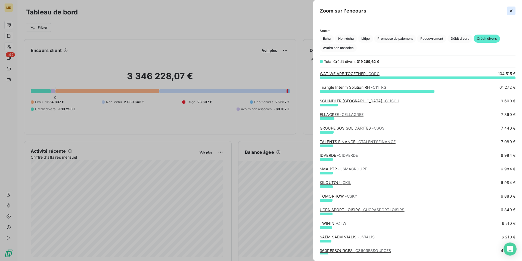
click at [511, 10] on icon "button" at bounding box center [510, 10] width 5 height 5
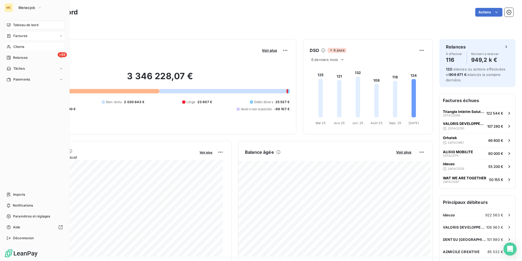
click at [22, 48] on span "Clients" at bounding box center [18, 46] width 11 height 5
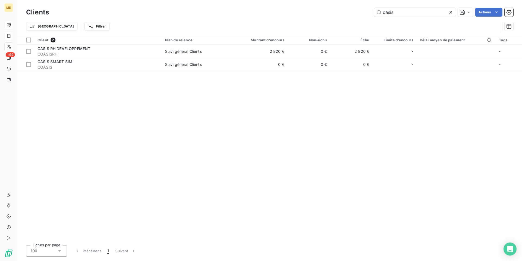
drag, startPoint x: 403, startPoint y: 11, endPoint x: 295, endPoint y: 13, distance: 108.0
click at [295, 13] on div "oasis Actions" at bounding box center [284, 12] width 458 height 9
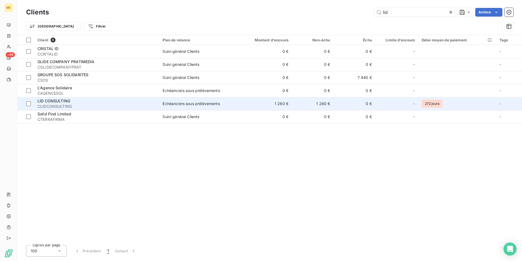
type input "lid"
click at [68, 104] on span "CLIDCONSULTING" at bounding box center [97, 106] width 119 height 5
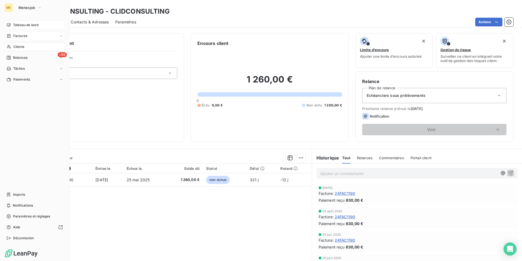
click at [18, 37] on span "Factures" at bounding box center [20, 35] width 14 height 5
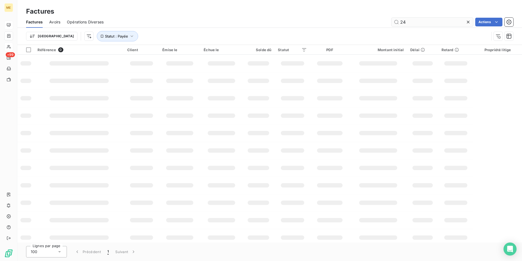
type input "2"
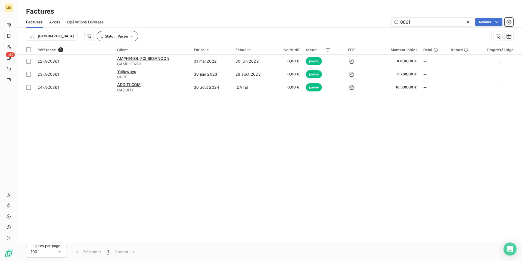
type input "0861"
click at [105, 37] on span "Statut : Payée" at bounding box center [116, 36] width 23 height 4
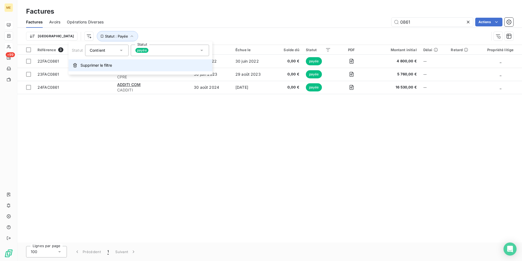
click at [92, 64] on span "Supprimer le filtre" at bounding box center [96, 65] width 32 height 5
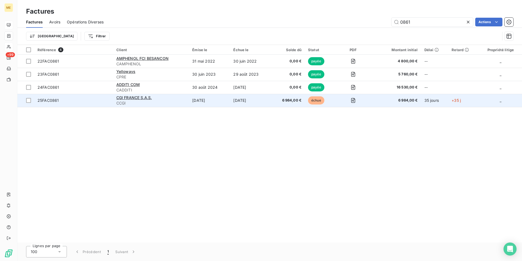
click at [48, 102] on span "25FAC0861" at bounding box center [48, 100] width 21 height 5
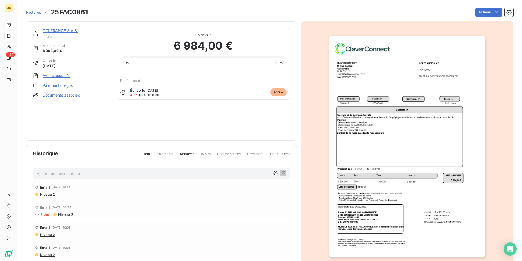
click at [63, 32] on link "CGI FRANCE S.A.S." at bounding box center [61, 30] width 36 height 5
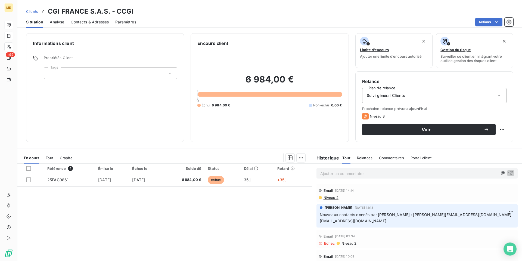
drag, startPoint x: 355, startPoint y: 173, endPoint x: 389, endPoint y: 180, distance: 34.6
click at [355, 173] on p "Ajouter un commentaire ﻿" at bounding box center [408, 173] width 177 height 7
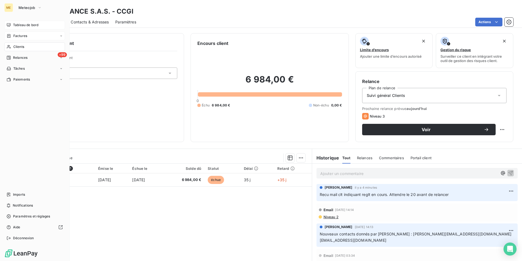
click at [22, 35] on span "Factures" at bounding box center [20, 35] width 14 height 5
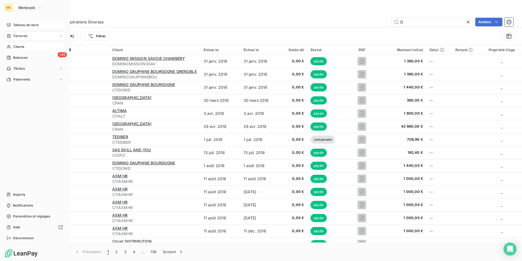
type input "0"
click at [23, 35] on span "Factures" at bounding box center [20, 35] width 14 height 5
click at [20, 77] on div "Clients" at bounding box center [34, 79] width 61 height 9
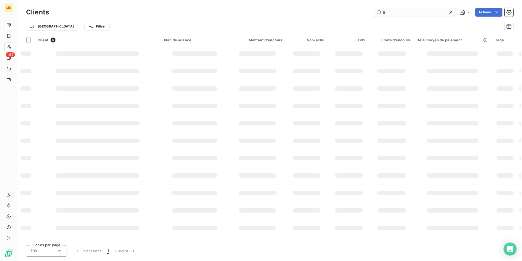
type input "l"
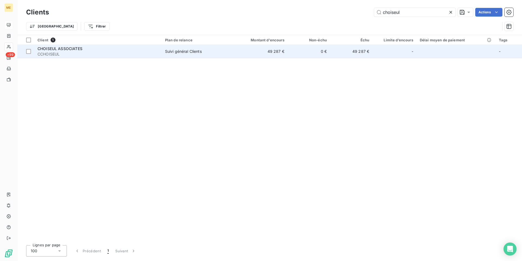
type input "choiseul"
click at [189, 57] on td "Suivi général Clients" at bounding box center [196, 51] width 69 height 13
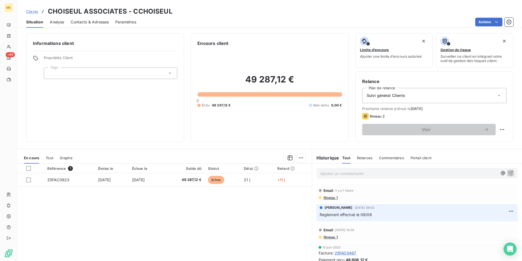
click at [329, 173] on p "Ajouter un commentaire ﻿" at bounding box center [408, 173] width 177 height 7
click at [508, 173] on icon "button" at bounding box center [510, 172] width 5 height 5
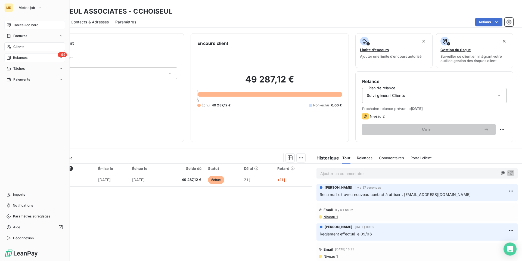
click at [21, 57] on span "Relances" at bounding box center [20, 57] width 14 height 5
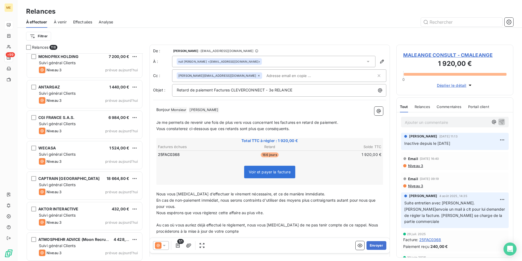
scroll to position [3386, 0]
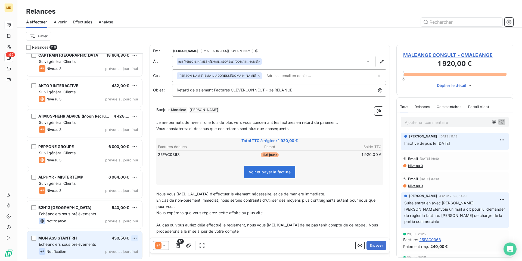
click at [134, 238] on html "ME +99 Relances À effectuer À venir Effectuées Analyse Filtrer Relances 118 WEC…" at bounding box center [261, 130] width 522 height 261
click at [125, 226] on div "Passer cette action" at bounding box center [111, 227] width 49 height 9
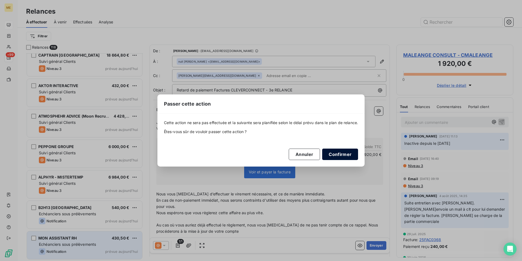
click at [349, 153] on button "Confirmer" at bounding box center [340, 153] width 36 height 11
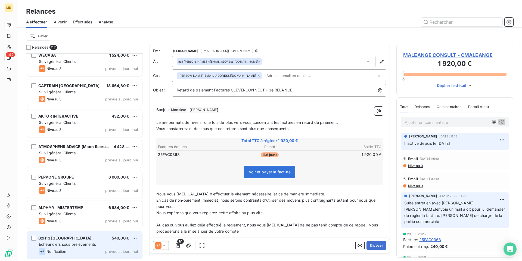
scroll to position [3356, 0]
click at [135, 238] on html "ME +99 Relances À effectuer À venir Effectuées Analyse Filtrer Relances 117 OAS…" at bounding box center [261, 130] width 522 height 261
click at [126, 228] on div "Passer cette action" at bounding box center [111, 227] width 49 height 9
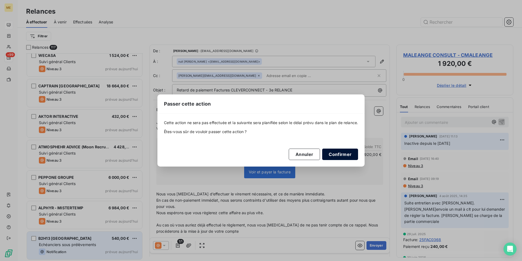
click at [337, 155] on button "Confirmer" at bounding box center [340, 153] width 36 height 11
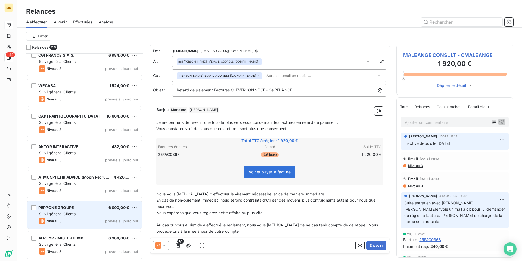
scroll to position [3325, 0]
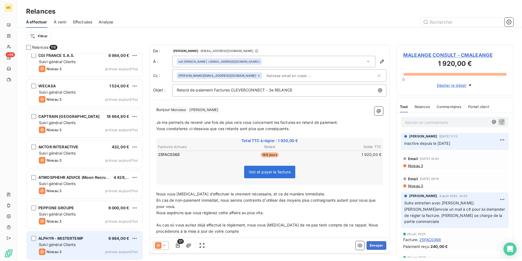
click at [91, 242] on div "Suivi général Clients" at bounding box center [88, 244] width 99 height 5
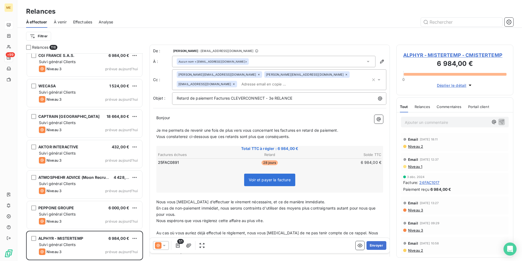
click at [440, 53] on span "ALPHYR - MISTERTEMP - CMISTERTEMP" at bounding box center [454, 54] width 103 height 7
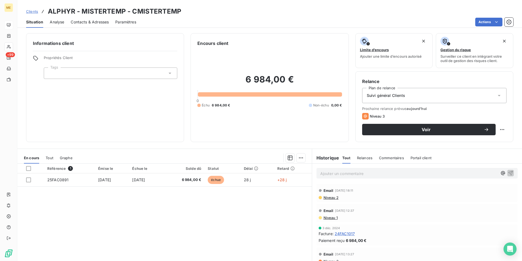
click at [94, 24] on span "Contacts & Adresses" at bounding box center [90, 21] width 38 height 5
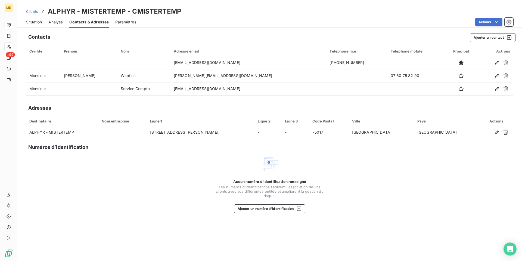
click at [39, 24] on span "Situation" at bounding box center [34, 21] width 16 height 5
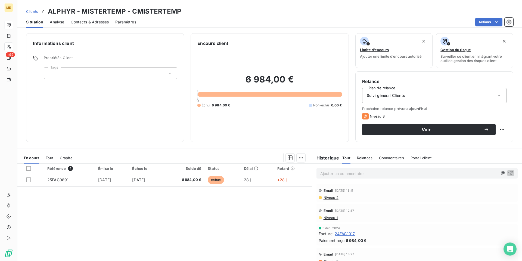
click at [346, 175] on p "Ajouter un commentaire ﻿" at bounding box center [408, 173] width 177 height 7
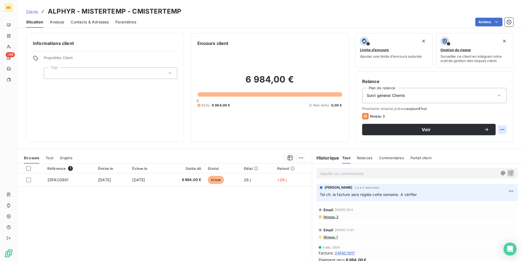
click at [497, 130] on html "ME +99 Clients ALPHYR - MISTERTEMP - CMISTERTEMP Situation Analyse Contacts & A…" at bounding box center [261, 130] width 522 height 261
click at [495, 142] on div "Replanifier cette action" at bounding box center [475, 141] width 49 height 9
select select "9"
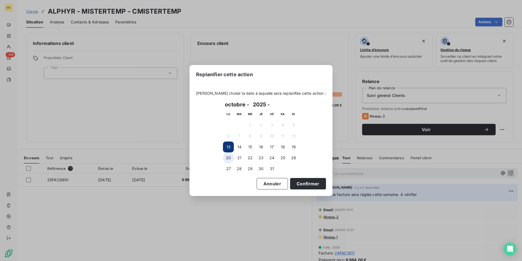
click at [228, 159] on button "20" at bounding box center [228, 157] width 11 height 11
click at [299, 184] on button "Confirmer" at bounding box center [308, 183] width 36 height 11
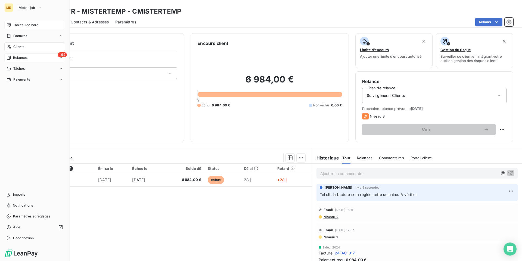
click at [25, 58] on span "Relances" at bounding box center [20, 57] width 14 height 5
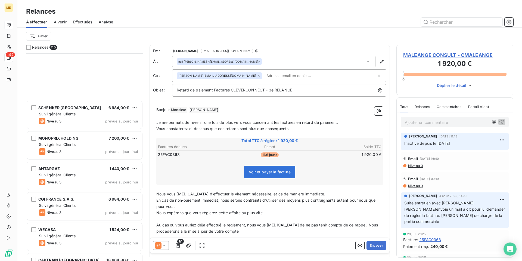
scroll to position [3295, 0]
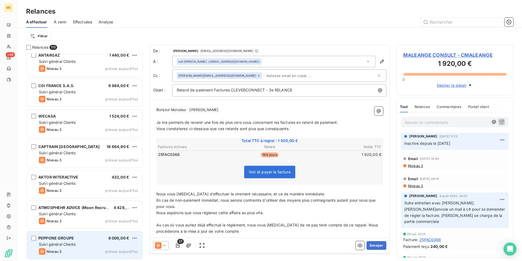
click at [86, 242] on div "Suivi général Clients" at bounding box center [88, 243] width 99 height 5
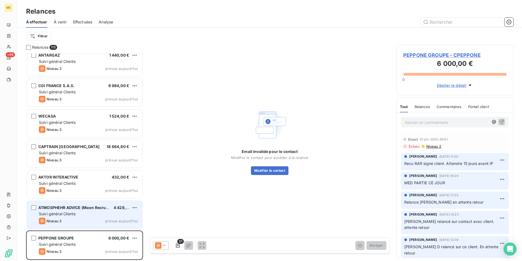
click at [91, 217] on div "ATMOSPHEHR ADVICE (Moon Recruteur / XYZ360) 4 428,00 € Suivi général Clients Ni…" at bounding box center [84, 215] width 115 height 28
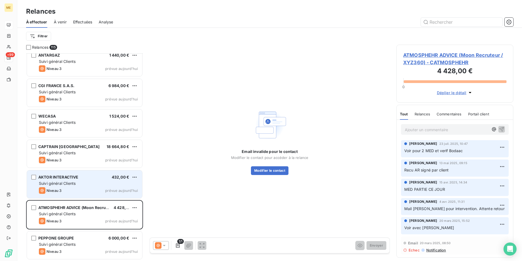
click at [89, 191] on div "Niveau 3 prévue aujourd’hui" at bounding box center [88, 190] width 99 height 7
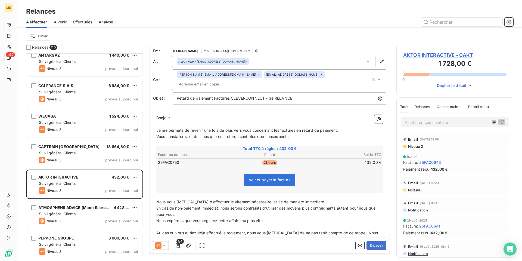
click at [163, 245] on icon at bounding box center [164, 245] width 3 height 1
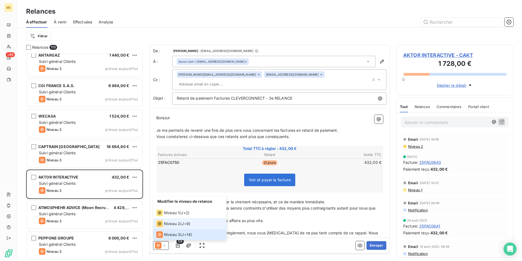
click at [170, 225] on span "Niveau 2" at bounding box center [172, 223] width 16 height 5
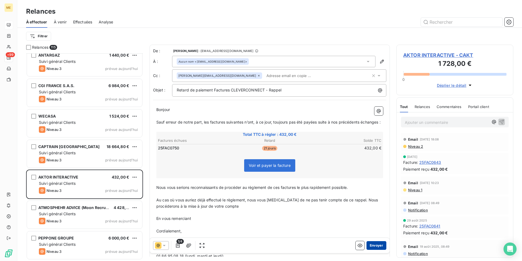
click at [375, 245] on button "Envoyer" at bounding box center [377, 245] width 20 height 9
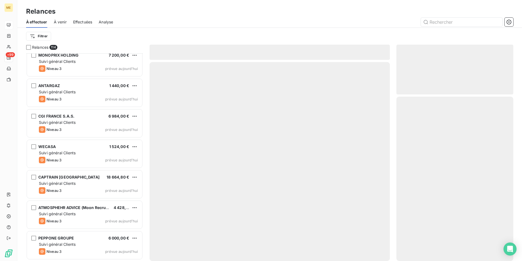
scroll to position [3264, 0]
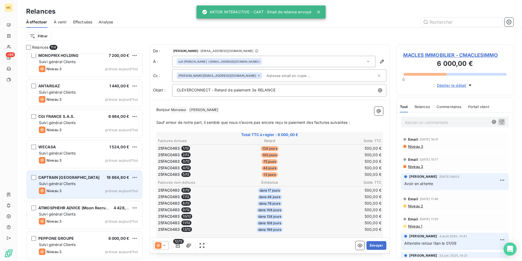
click at [86, 187] on div "CAPTRAIN FRANCE 18 664,80 € Suivi général Clients Niveau 3 prévue [DATE]" at bounding box center [84, 184] width 115 height 28
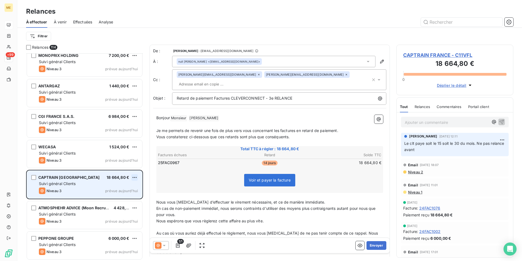
click at [135, 178] on html "ME +99 Relances À effectuer À venir Effectuées Analyse Filtrer Relances 114 Cib…" at bounding box center [261, 130] width 522 height 261
click at [133, 185] on div "Replanifier cette action" at bounding box center [111, 188] width 49 height 9
select select "9"
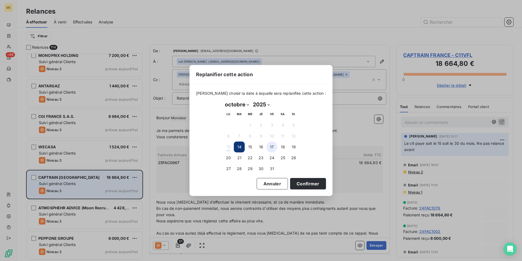
click at [271, 147] on button "17" at bounding box center [271, 146] width 11 height 11
click at [299, 183] on button "Confirmer" at bounding box center [308, 183] width 36 height 11
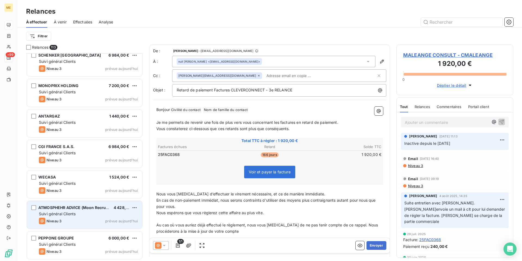
scroll to position [3234, 0]
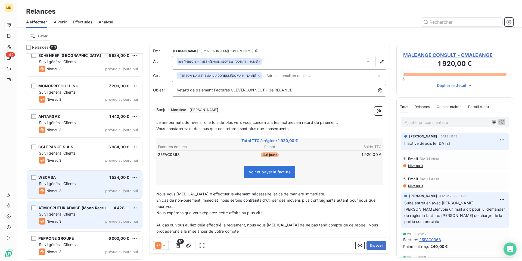
click at [89, 180] on div "WECASA 1 524,00 € Suivi général Clients Niveau 3 prévue [DATE]" at bounding box center [84, 184] width 115 height 28
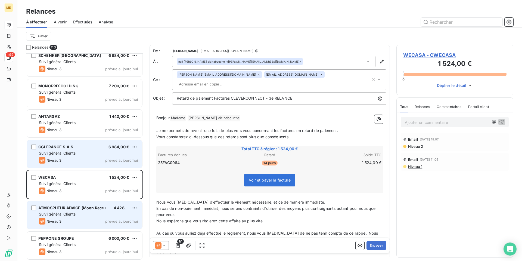
click at [94, 157] on div "Niveau 3 prévue aujourd’hui" at bounding box center [88, 160] width 99 height 7
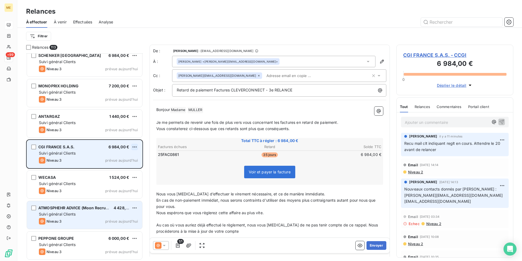
click at [134, 149] on html "ME +99 Relances À effectuer À venir Effectuées Analyse Filtrer Relances 113 LAB…" at bounding box center [261, 130] width 522 height 261
click at [126, 159] on div "Replanifier cette action" at bounding box center [111, 157] width 49 height 9
select select "9"
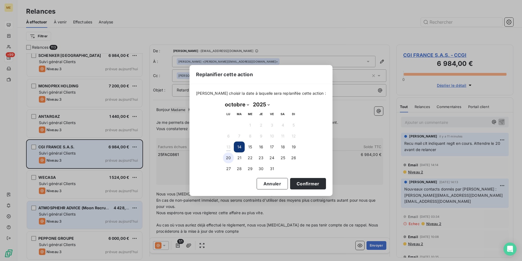
click at [228, 158] on button "20" at bounding box center [228, 157] width 11 height 11
click at [298, 182] on button "Confirmer" at bounding box center [308, 183] width 36 height 11
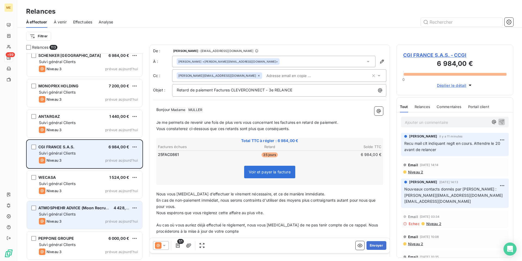
scroll to position [3203, 0]
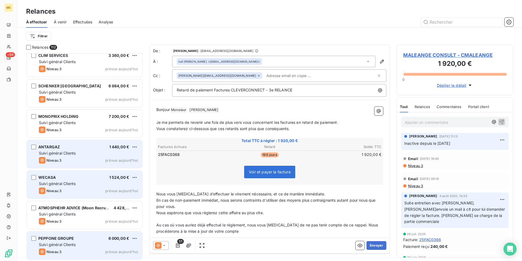
click at [79, 155] on div "Suivi général Clients" at bounding box center [88, 152] width 99 height 5
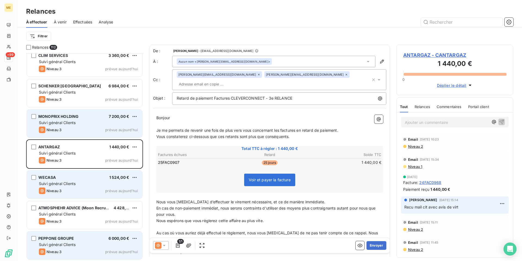
click at [95, 121] on div "Suivi général Clients" at bounding box center [88, 122] width 99 height 5
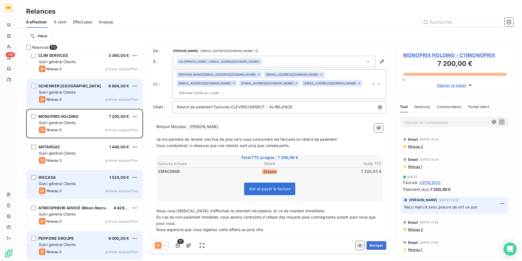
click at [98, 96] on div "SCHENKER [GEOGRAPHIC_DATA] 6 984,00 € Suivi général Clients Niveau 3 prévue [DA…" at bounding box center [84, 93] width 115 height 28
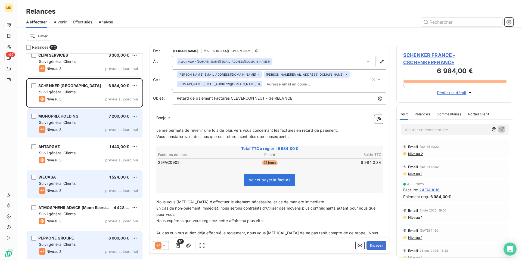
scroll to position [3149, 0]
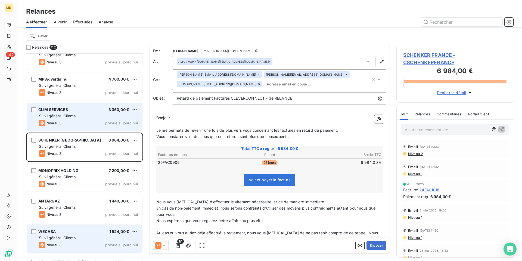
click at [96, 122] on div "Niveau 3 prévue aujourd’hui" at bounding box center [88, 123] width 99 height 7
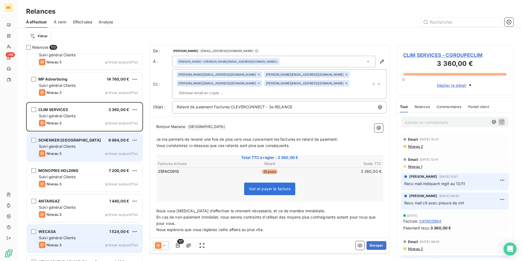
scroll to position [3122, 0]
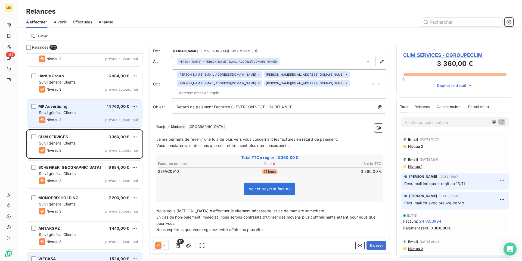
click at [93, 118] on div "Niveau 3 prévue aujourd’hui" at bounding box center [88, 119] width 99 height 7
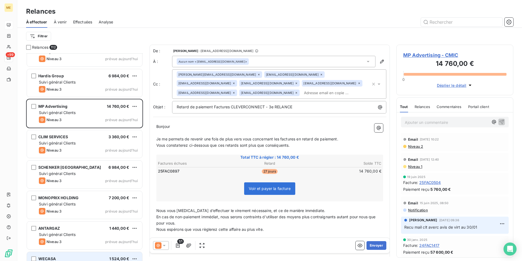
click at [163, 245] on icon at bounding box center [164, 245] width 3 height 1
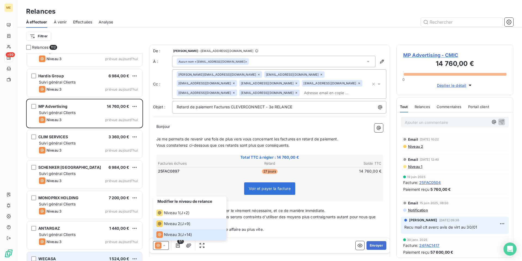
click at [174, 225] on span "Niveau 2" at bounding box center [172, 223] width 16 height 5
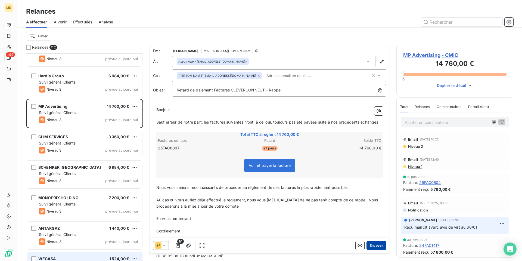
click at [374, 245] on button "Envoyer" at bounding box center [377, 245] width 20 height 9
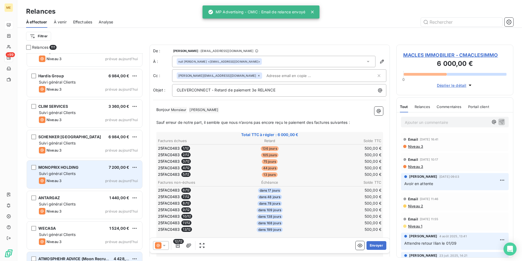
scroll to position [3095, 0]
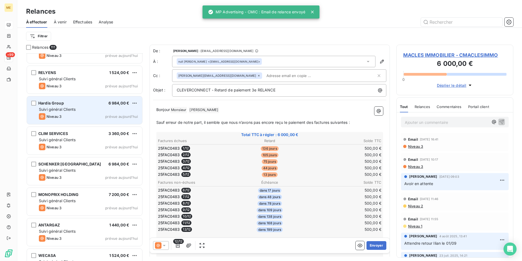
click at [89, 108] on div "Suivi général Clients" at bounding box center [88, 109] width 99 height 5
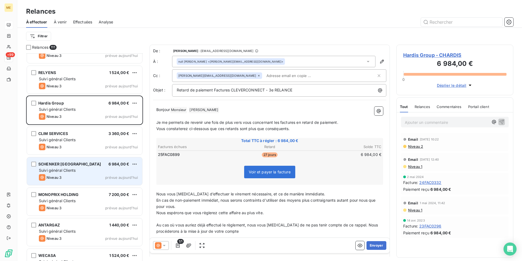
scroll to position [3068, 0]
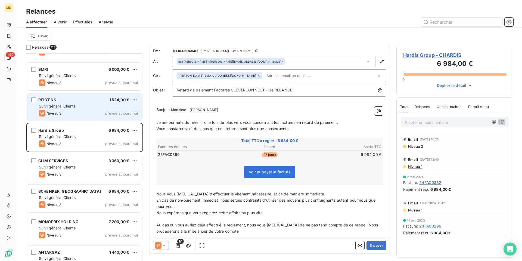
click at [94, 112] on div "Niveau 3 prévue aujourd’hui" at bounding box center [88, 113] width 99 height 7
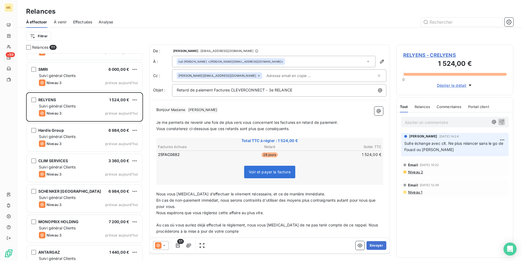
click at [164, 245] on icon at bounding box center [164, 245] width 3 height 1
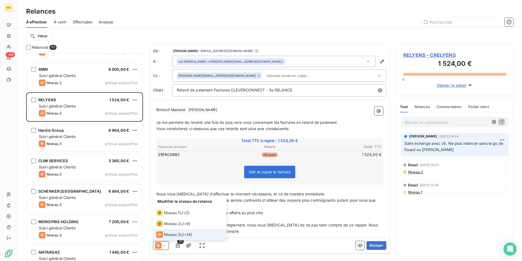
click at [164, 245] on icon at bounding box center [164, 245] width 2 height 1
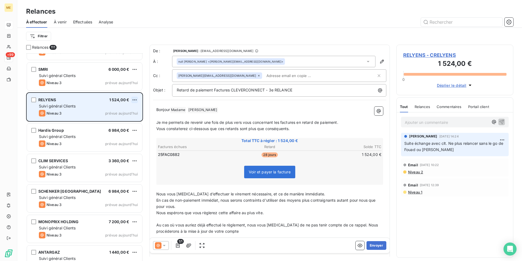
click at [136, 99] on html "ME +99 Relances À effectuer À venir Effectuées Analyse Filtrer Relances 111 CA …" at bounding box center [261, 130] width 522 height 261
click at [134, 108] on div "Replanifier cette action" at bounding box center [111, 110] width 49 height 9
select select "9"
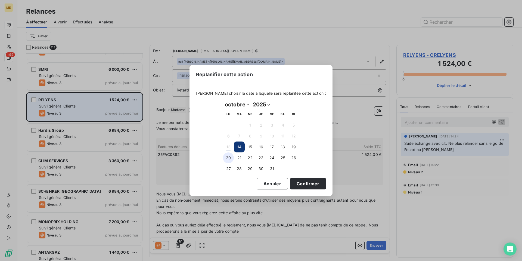
click at [223, 157] on button "20" at bounding box center [228, 157] width 11 height 11
click at [304, 184] on button "Confirmer" at bounding box center [308, 183] width 36 height 11
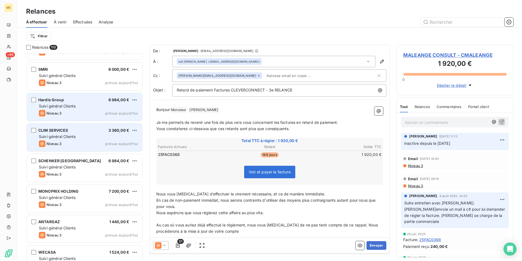
scroll to position [3013, 0]
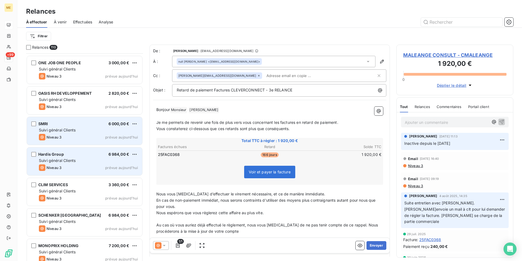
click at [80, 130] on div "Suivi général Clients" at bounding box center [88, 129] width 99 height 5
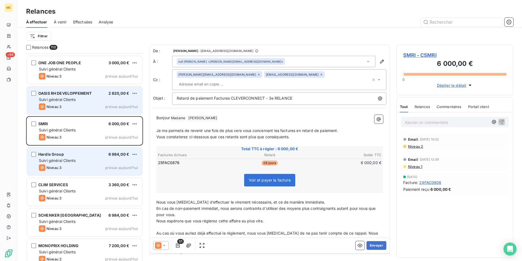
click at [92, 107] on div "Niveau 3 prévue aujourd’hui" at bounding box center [88, 106] width 99 height 7
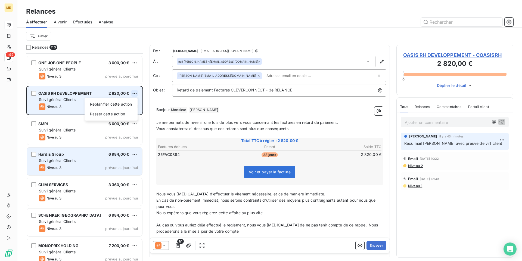
click at [134, 93] on html "ME +99 Relances À effectuer À venir Effectuées Analyse Filtrer Relances 110 ITE…" at bounding box center [261, 130] width 522 height 261
click at [133, 101] on div "Replanifier cette action" at bounding box center [111, 104] width 49 height 9
select select "9"
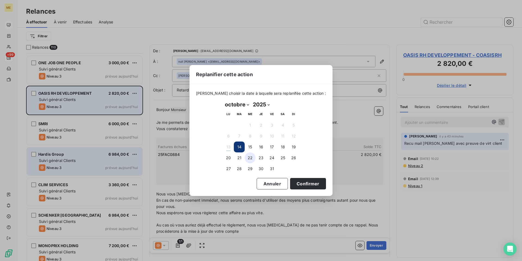
drag, startPoint x: 228, startPoint y: 158, endPoint x: 248, endPoint y: 162, distance: 20.3
click at [228, 158] on button "20" at bounding box center [228, 157] width 11 height 11
click at [301, 183] on button "Confirmer" at bounding box center [308, 183] width 36 height 11
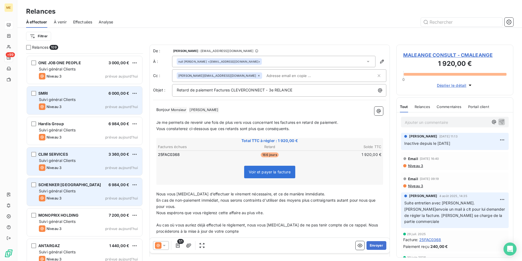
scroll to position [2959, 0]
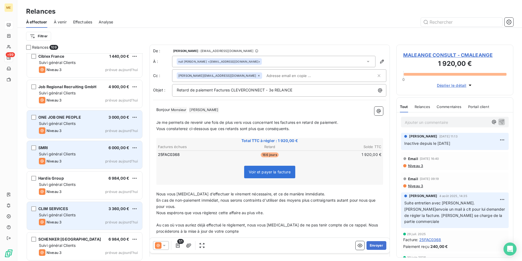
click at [91, 131] on div "Niveau 3 prévue aujourd’hui" at bounding box center [88, 130] width 99 height 7
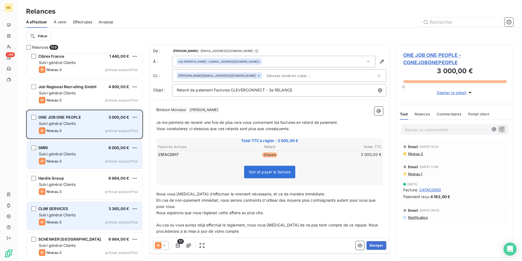
scroll to position [2932, 0]
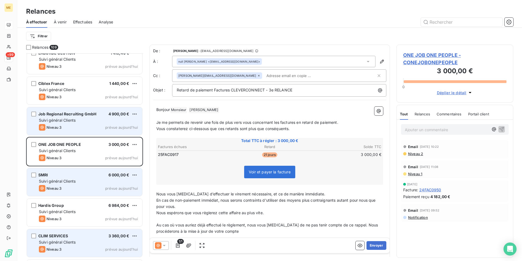
click at [91, 132] on div "Job Regional Recruiting GmbH 4 900,00 € Suivi général Clients Niveau 3 prévue […" at bounding box center [84, 121] width 115 height 28
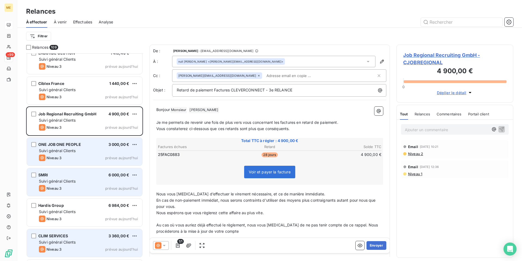
scroll to position [2904, 0]
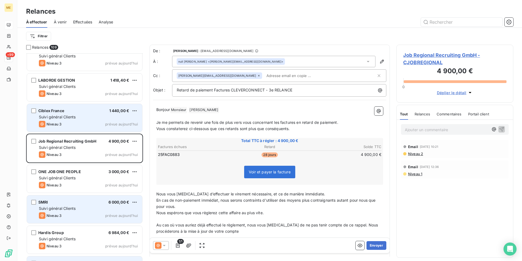
click at [94, 122] on div "Niveau 3 prévue aujourd’hui" at bounding box center [88, 124] width 99 height 7
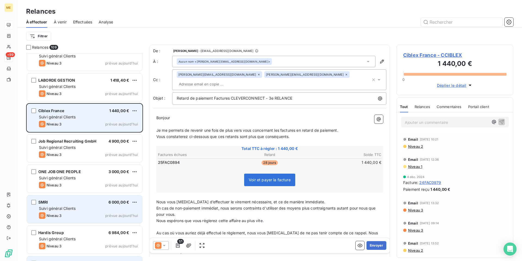
scroll to position [2877, 0]
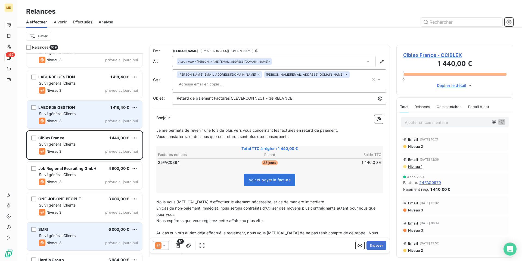
click at [94, 119] on div "Niveau 3 prévue aujourd’hui" at bounding box center [88, 120] width 99 height 7
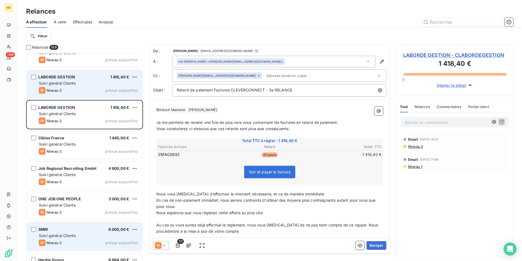
click at [98, 89] on div "Niveau 3 prévue aujourd’hui" at bounding box center [88, 90] width 99 height 7
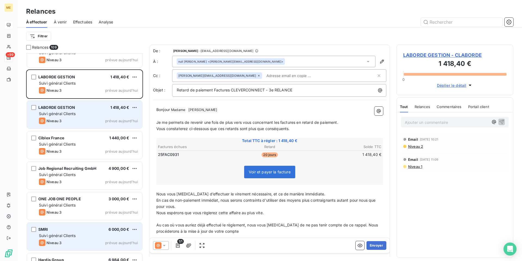
click at [98, 112] on div "Suivi général Clients" at bounding box center [88, 113] width 99 height 5
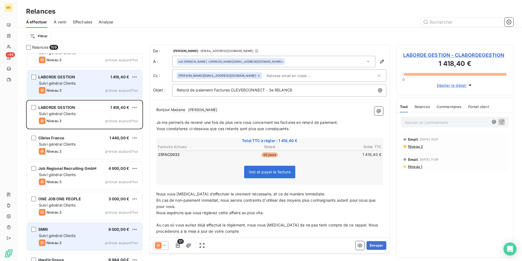
click at [94, 86] on div "LABORDE GESTION 1 418,40 € Suivi général Clients Niveau 3 prévue [DATE]" at bounding box center [84, 84] width 115 height 28
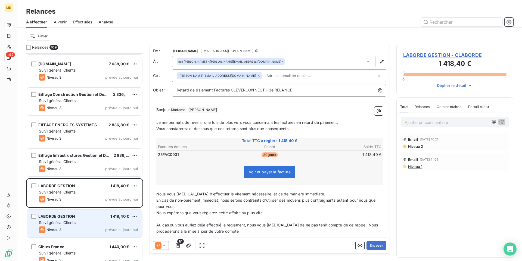
scroll to position [2741, 0]
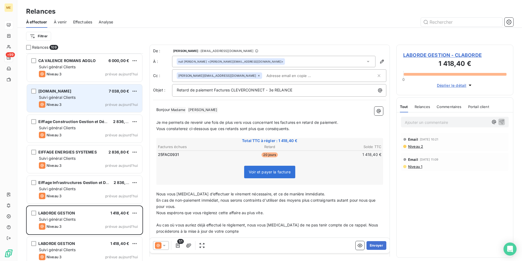
click at [92, 101] on div "[DOMAIN_NAME] 7 038,00 € Suivi général Clients Niveau 3 prévue [DATE]" at bounding box center [84, 98] width 115 height 28
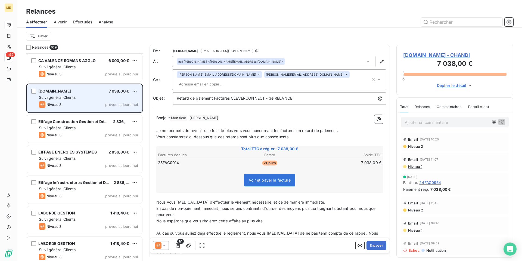
scroll to position [2714, 0]
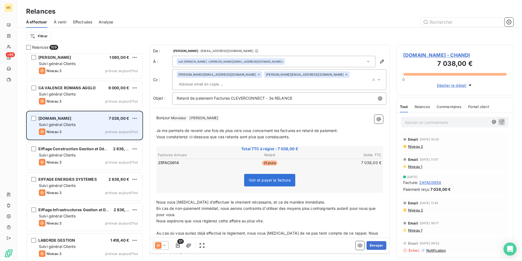
click at [92, 101] on div "Niveau 3 prévue aujourd’hui" at bounding box center [88, 101] width 99 height 7
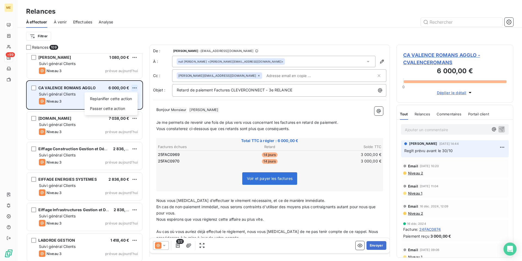
click at [134, 88] on html "ME +99 Relances À effectuer À venir Effectuées Analyse Filtrer Relances 109 MIA…" at bounding box center [261, 130] width 522 height 261
click at [132, 98] on div "Replanifier cette action" at bounding box center [111, 98] width 49 height 9
select select "9"
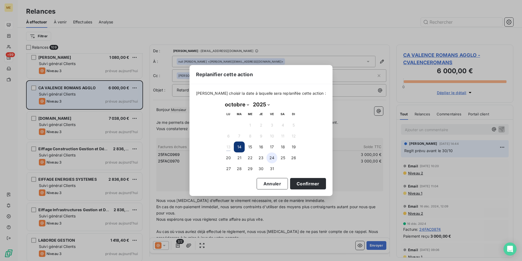
click at [272, 158] on button "24" at bounding box center [271, 157] width 11 height 11
click at [299, 183] on button "Confirmer" at bounding box center [308, 183] width 36 height 11
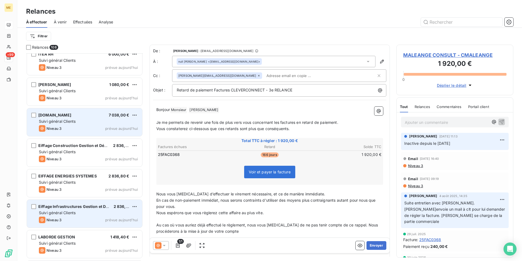
scroll to position [2660, 0]
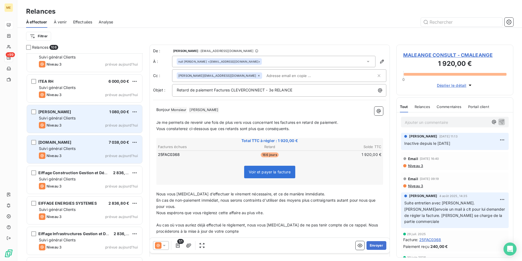
click at [89, 117] on div "Suivi général Clients" at bounding box center [88, 117] width 99 height 5
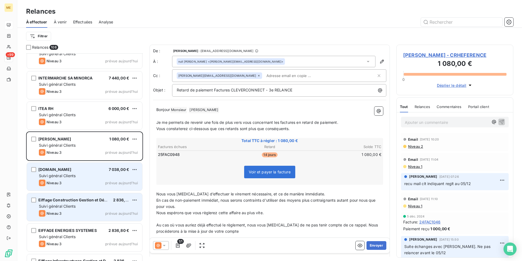
scroll to position [2605, 0]
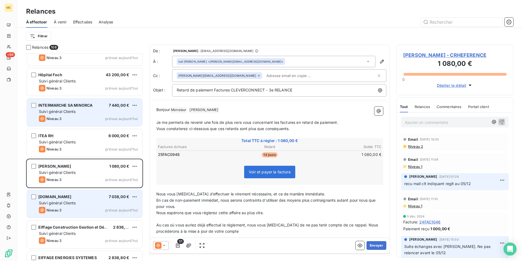
click at [95, 120] on div "Niveau 3 prévue aujourd’hui" at bounding box center [88, 118] width 99 height 7
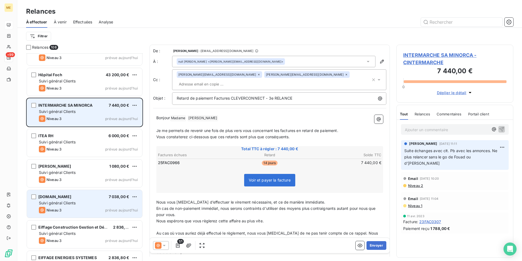
scroll to position [2578, 0]
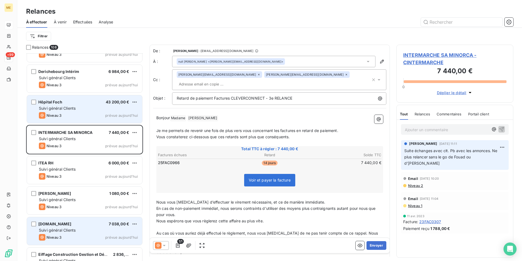
click at [94, 114] on div "Niveau 3 prévue aujourd’hui" at bounding box center [88, 115] width 99 height 7
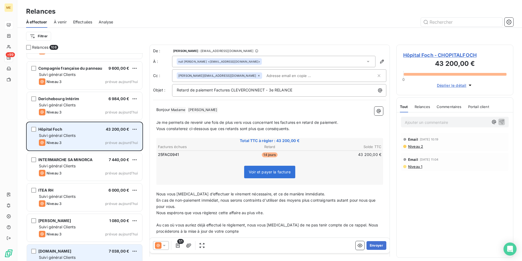
scroll to position [2524, 0]
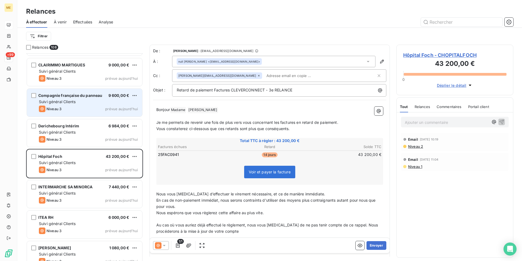
click at [95, 106] on div "Niveau 3 prévue aujourd’hui" at bounding box center [88, 108] width 99 height 7
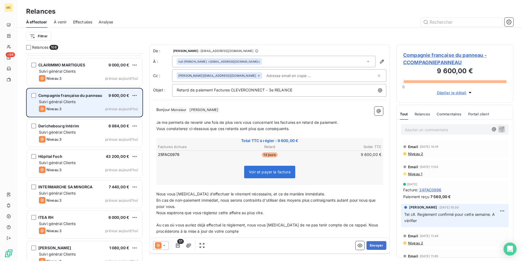
scroll to position [2497, 0]
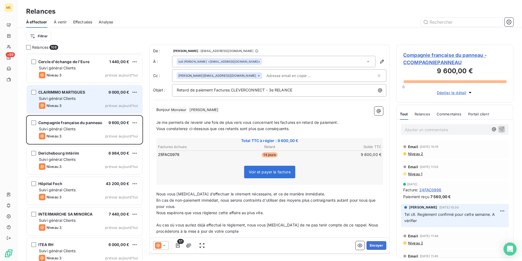
click at [91, 106] on div "Niveau 3 prévue aujourd’hui" at bounding box center [88, 105] width 99 height 7
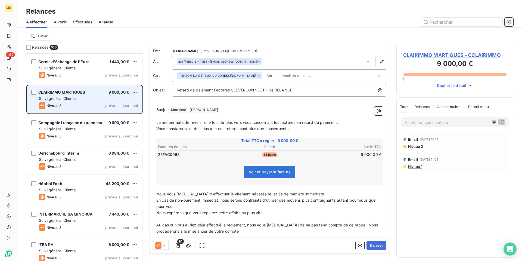
scroll to position [2469, 0]
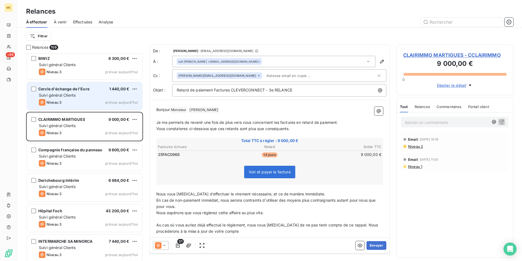
click at [91, 103] on div "Niveau 3 prévue aujourd’hui" at bounding box center [88, 102] width 99 height 7
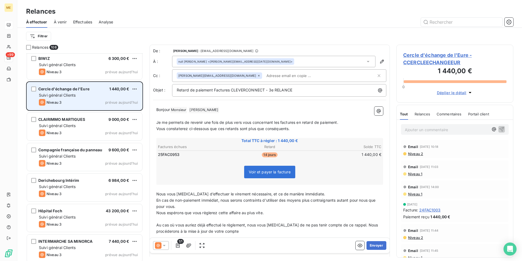
scroll to position [2442, 0]
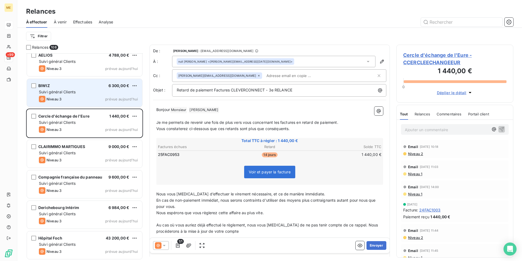
click at [92, 102] on div "Niveau 3 prévue aujourd’hui" at bounding box center [88, 99] width 99 height 7
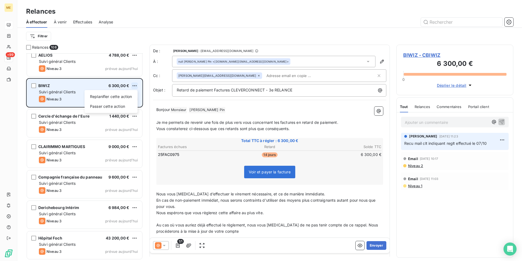
click at [134, 86] on html "ME +99 Relances À effectuer À venir Effectuées Analyse Filtrer Relances 108 Rec…" at bounding box center [261, 130] width 522 height 261
click at [134, 95] on div "Replanifier cette action" at bounding box center [111, 96] width 49 height 9
select select "9"
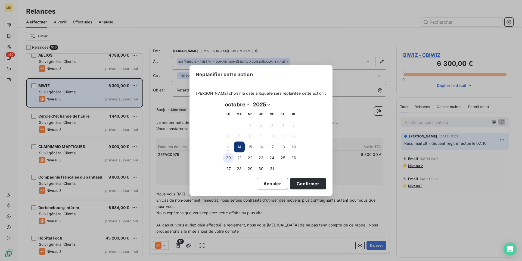
click at [228, 159] on button "20" at bounding box center [228, 157] width 11 height 11
click at [306, 184] on button "Confirmer" at bounding box center [308, 183] width 36 height 11
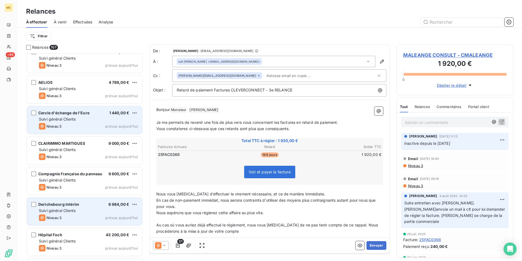
scroll to position [2333, 0]
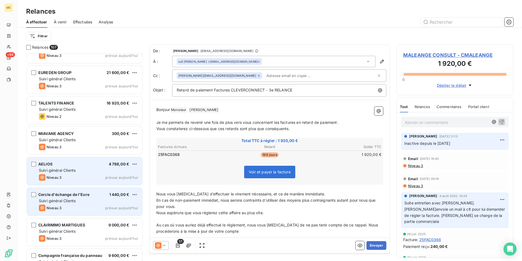
click at [85, 168] on div "Suivi général Clients" at bounding box center [88, 169] width 99 height 5
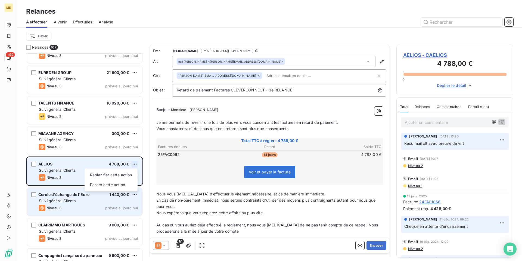
click at [134, 165] on html "ME +99 Relances À effectuer À venir Effectuées Analyse Filtrer Relances 107 Sch…" at bounding box center [261, 130] width 522 height 261
click at [131, 175] on div "Replanifier cette action" at bounding box center [111, 174] width 49 height 9
select select "9"
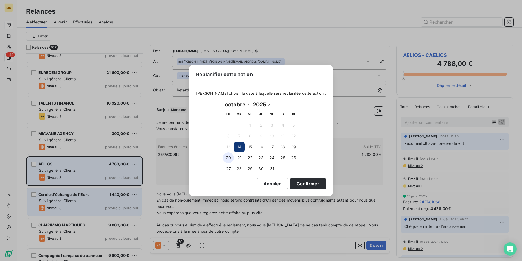
click at [226, 158] on button "20" at bounding box center [228, 157] width 11 height 11
click at [301, 180] on button "Confirmer" at bounding box center [308, 183] width 36 height 11
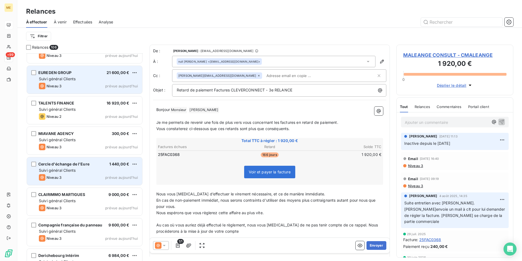
click at [92, 79] on div "Suivi général Clients" at bounding box center [88, 78] width 99 height 5
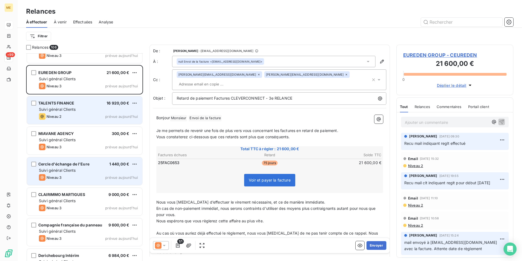
click at [92, 109] on div "Suivi général Clients" at bounding box center [88, 109] width 99 height 5
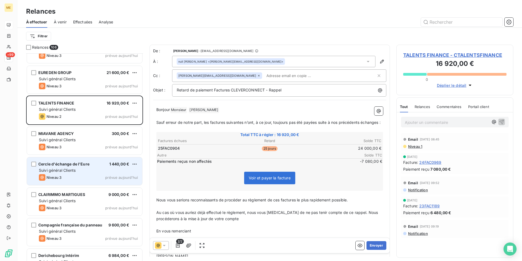
click at [456, 57] on span "TALENTS FINANCE - CTALENTSFINANCE" at bounding box center [454, 54] width 103 height 7
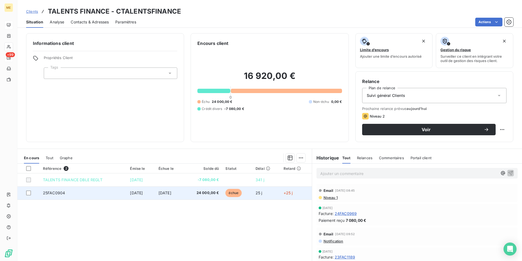
click at [163, 194] on span "[DATE]" at bounding box center [165, 192] width 13 height 5
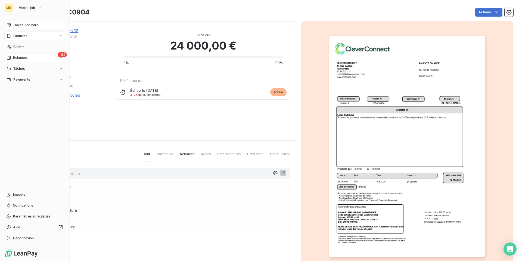
click at [17, 58] on span "Relances" at bounding box center [20, 57] width 14 height 5
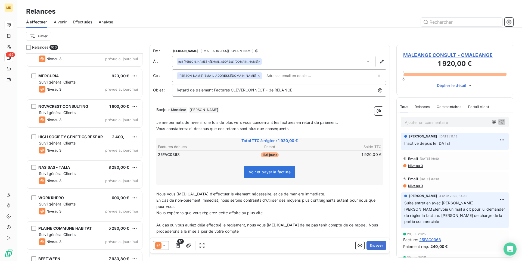
scroll to position [1389, 0]
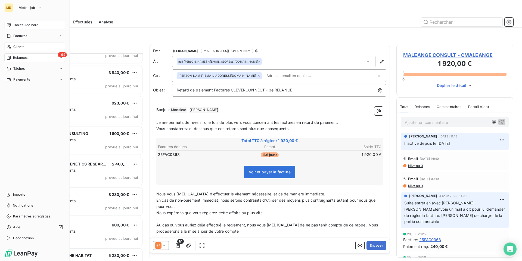
click at [18, 45] on span "Clients" at bounding box center [18, 46] width 11 height 5
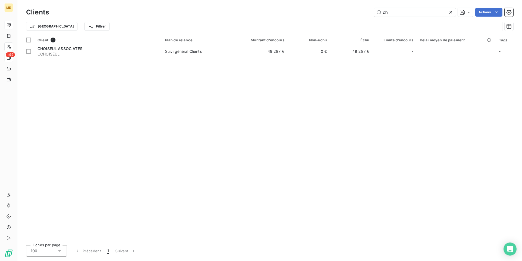
type input "c"
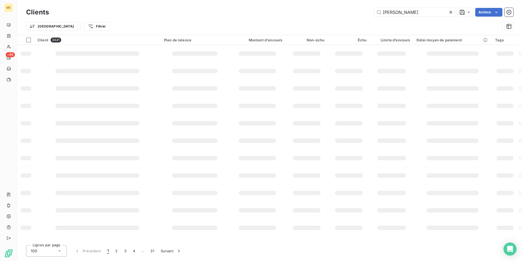
type input "[PERSON_NAME]"
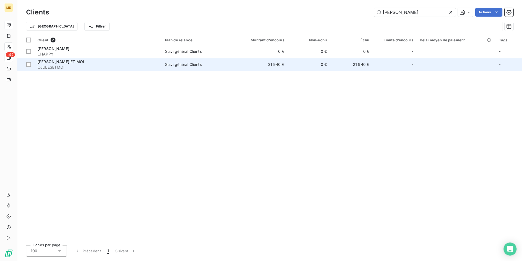
click at [51, 66] on span "CJULESETMOI" at bounding box center [98, 66] width 121 height 5
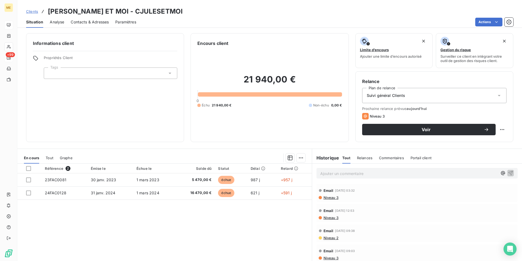
click at [93, 20] on span "Contacts & Adresses" at bounding box center [90, 21] width 38 height 5
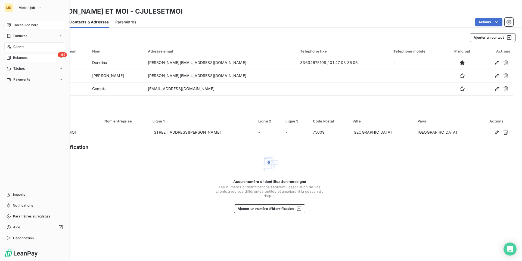
click at [24, 57] on span "Relances" at bounding box center [20, 57] width 14 height 5
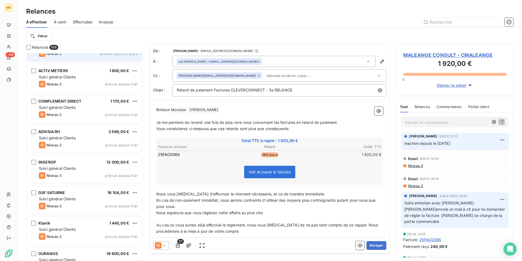
scroll to position [109, 0]
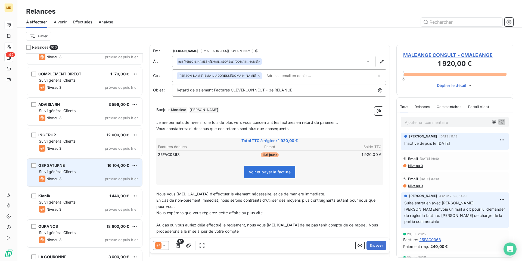
click at [83, 171] on div "Suivi général Clients" at bounding box center [88, 171] width 99 height 5
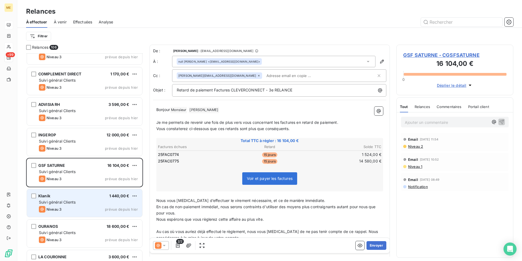
click at [86, 198] on div "Klanik 1 440,00 € Suivi général Clients Niveau 3 prévue depuis [DATE]" at bounding box center [84, 203] width 115 height 28
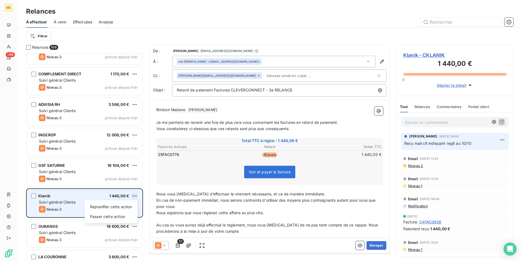
click at [134, 196] on html "ME +99 Relances À effectuer À venir Effectuées Analyse Filtrer Relances 106 IRI…" at bounding box center [261, 130] width 522 height 261
click at [132, 206] on div "Replanifier cette action" at bounding box center [111, 206] width 49 height 9
select select "9"
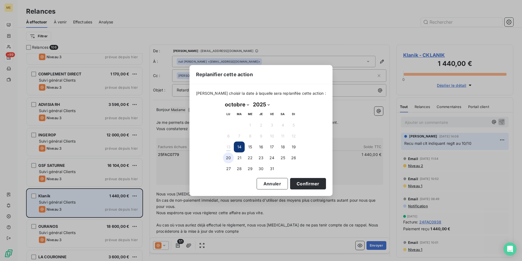
click at [226, 160] on button "20" at bounding box center [228, 157] width 11 height 11
click at [294, 183] on button "Confirmer" at bounding box center [308, 183] width 36 height 11
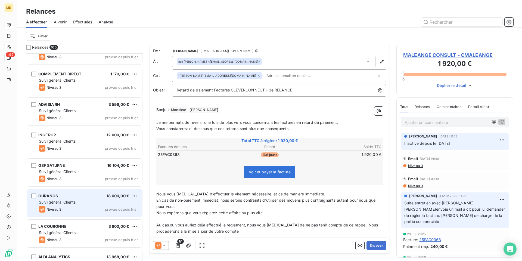
click at [97, 202] on div "Suivi général Clients" at bounding box center [88, 201] width 99 height 5
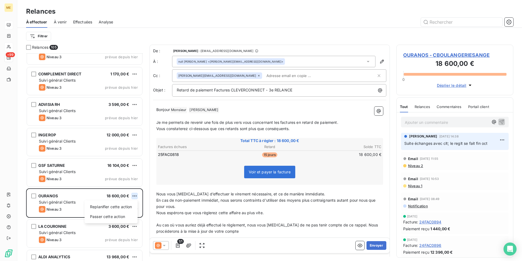
click at [134, 195] on html "ME +99 Relances À effectuer À venir Effectuées Analyse Filtrer Relances 105 IRI…" at bounding box center [261, 130] width 522 height 261
click at [129, 206] on div "Replanifier cette action" at bounding box center [111, 206] width 49 height 9
select select "9"
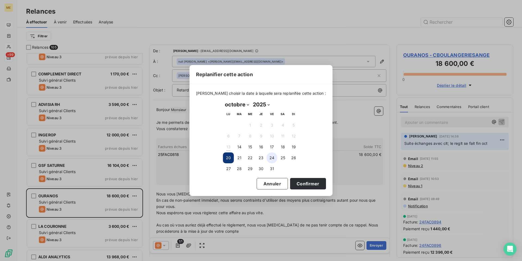
click at [274, 160] on button "24" at bounding box center [271, 157] width 11 height 11
click at [297, 182] on button "Confirmer" at bounding box center [308, 183] width 36 height 11
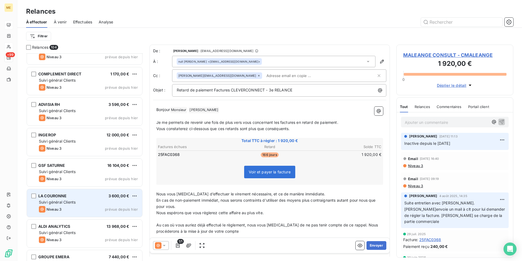
click at [88, 204] on div "Suivi général Clients" at bounding box center [88, 201] width 99 height 5
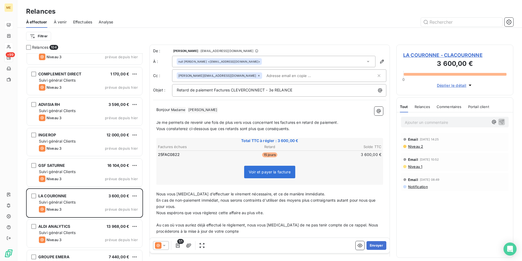
scroll to position [163, 0]
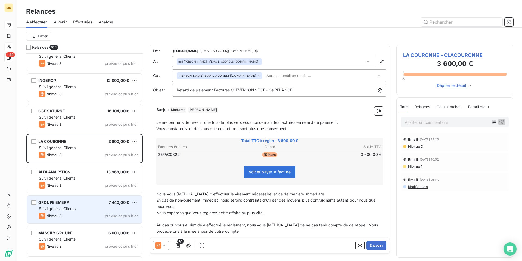
click at [92, 203] on div "GROUPE EMERA 7 440,00 €" at bounding box center [88, 202] width 99 height 5
